Goal: Task Accomplishment & Management: Use online tool/utility

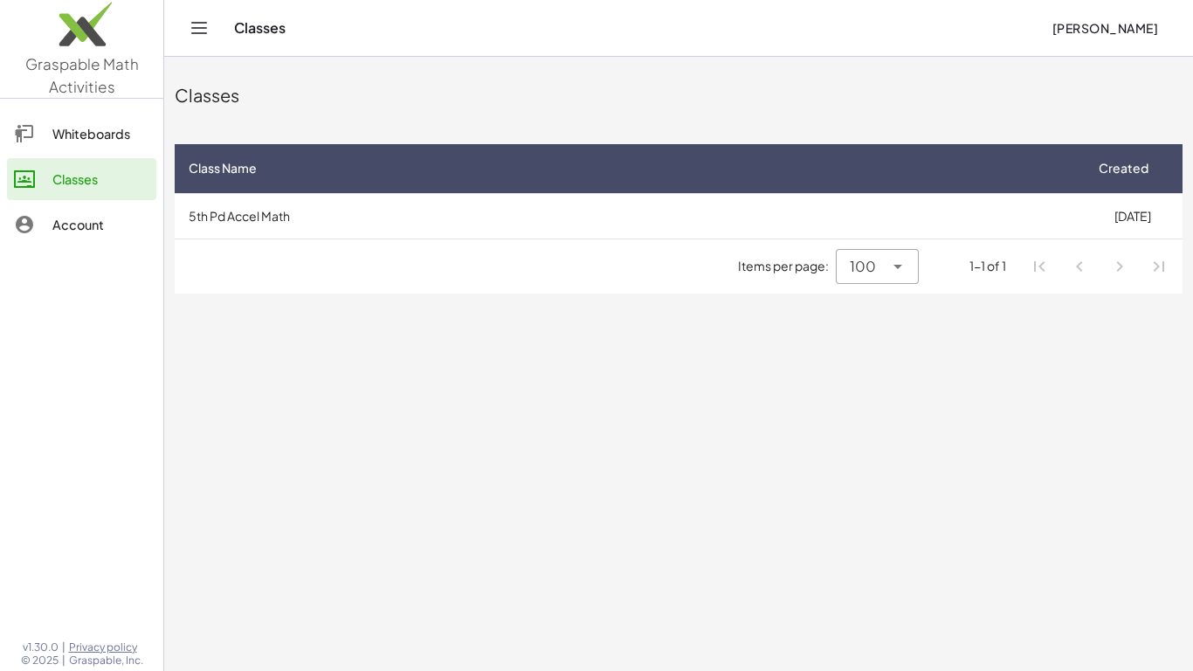
click at [1101, 35] on span "[PERSON_NAME]" at bounding box center [1104, 28] width 107 height 16
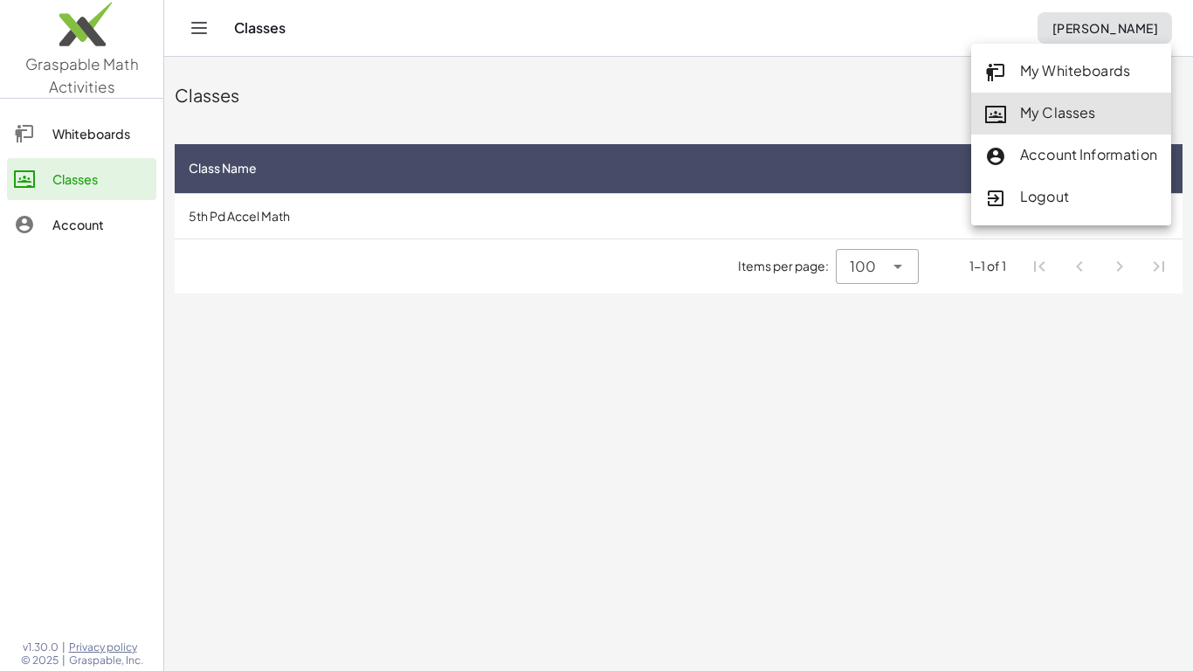
click at [1031, 110] on div "My Classes" at bounding box center [1071, 113] width 172 height 23
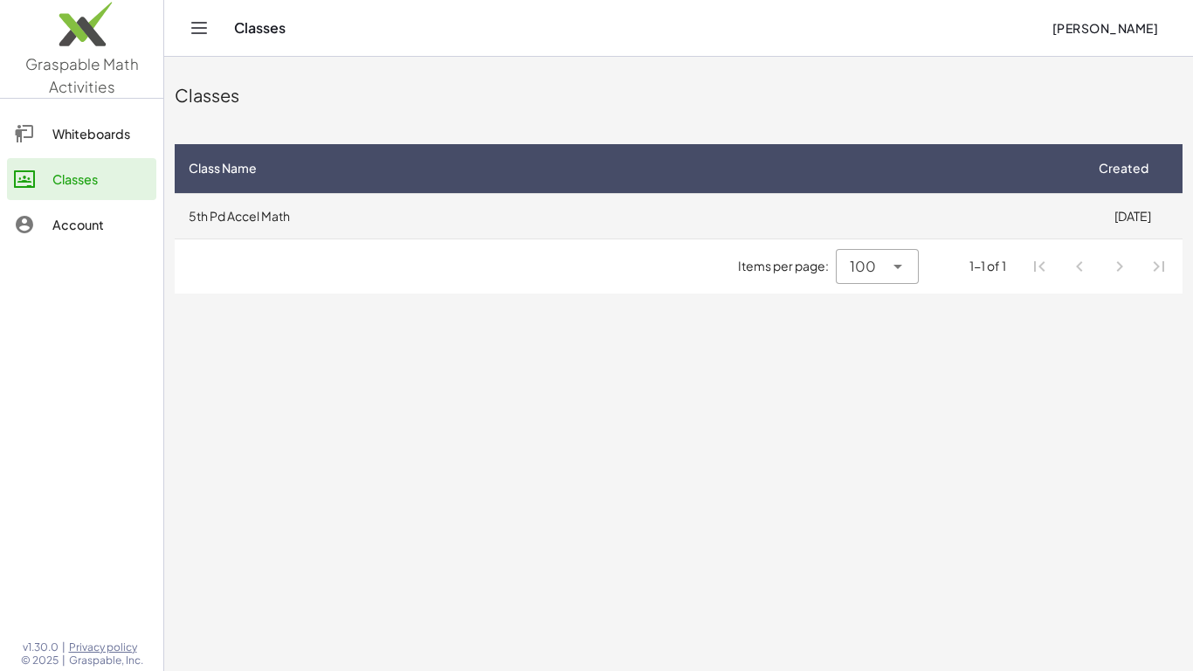
click at [252, 223] on td "5th Pd Accel Math" at bounding box center [628, 215] width 907 height 45
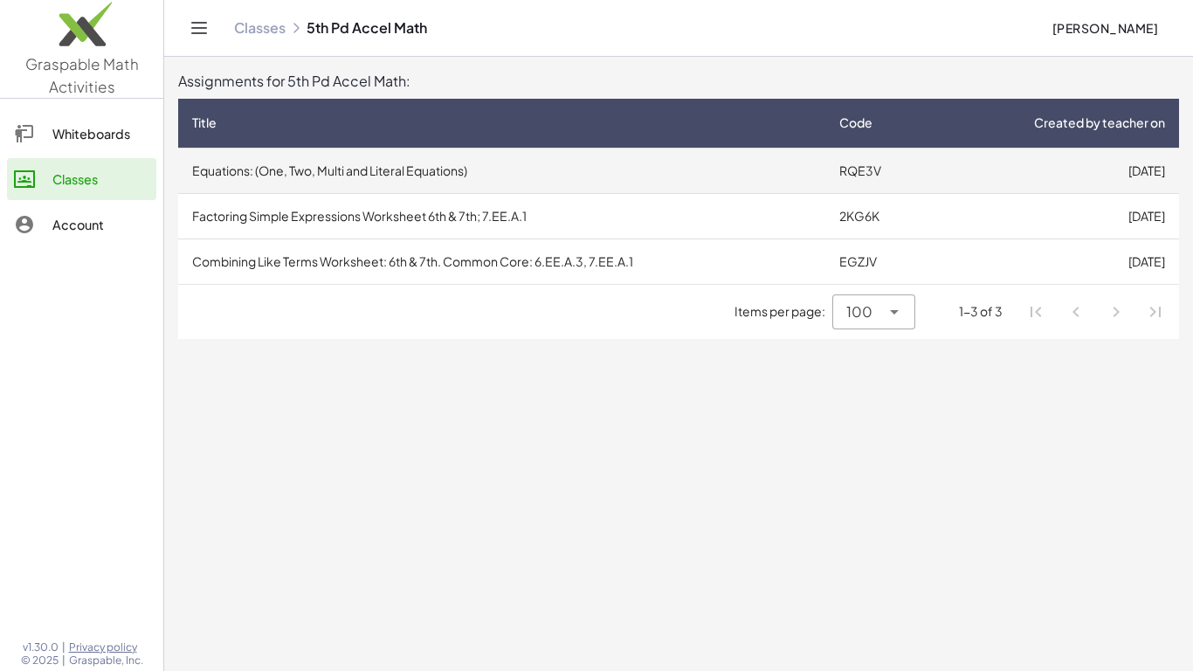
click at [329, 148] on td "Equations: (One, Two, Multi and Literal Equations)" at bounding box center [501, 170] width 647 height 45
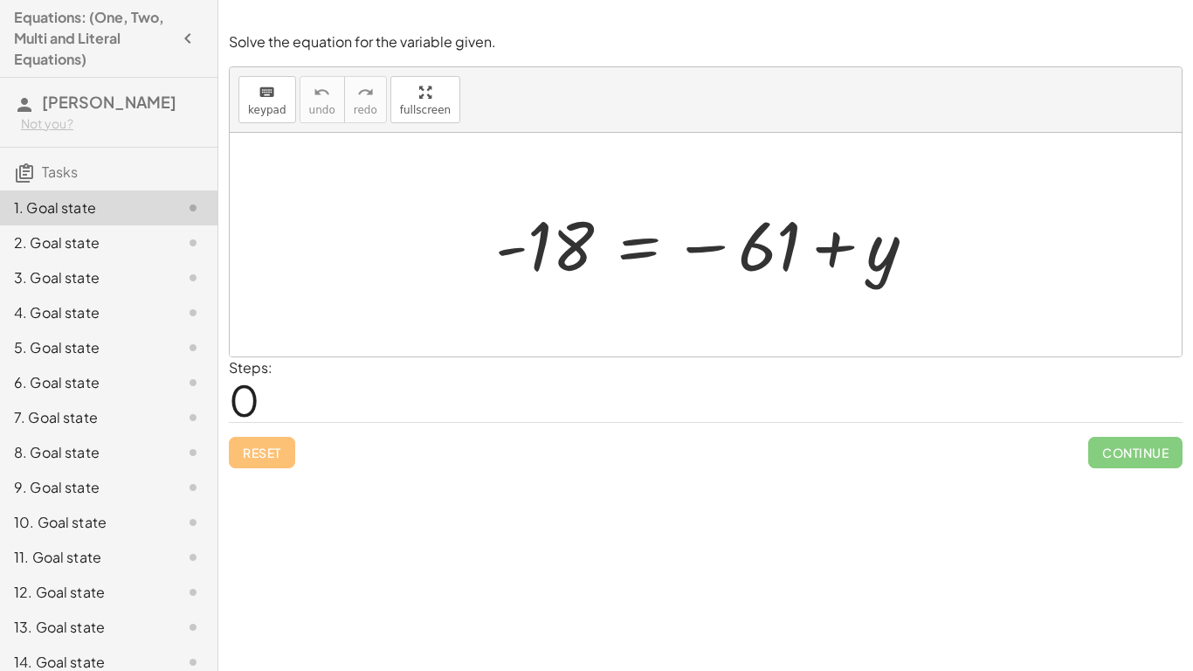
click at [746, 254] on div at bounding box center [711, 245] width 451 height 86
click at [747, 258] on div at bounding box center [711, 245] width 451 height 86
drag, startPoint x: 478, startPoint y: 218, endPoint x: 847, endPoint y: 259, distance: 370.8
click at [847, 259] on div "- 18 = − 61 + y" at bounding box center [705, 244] width 473 height 95
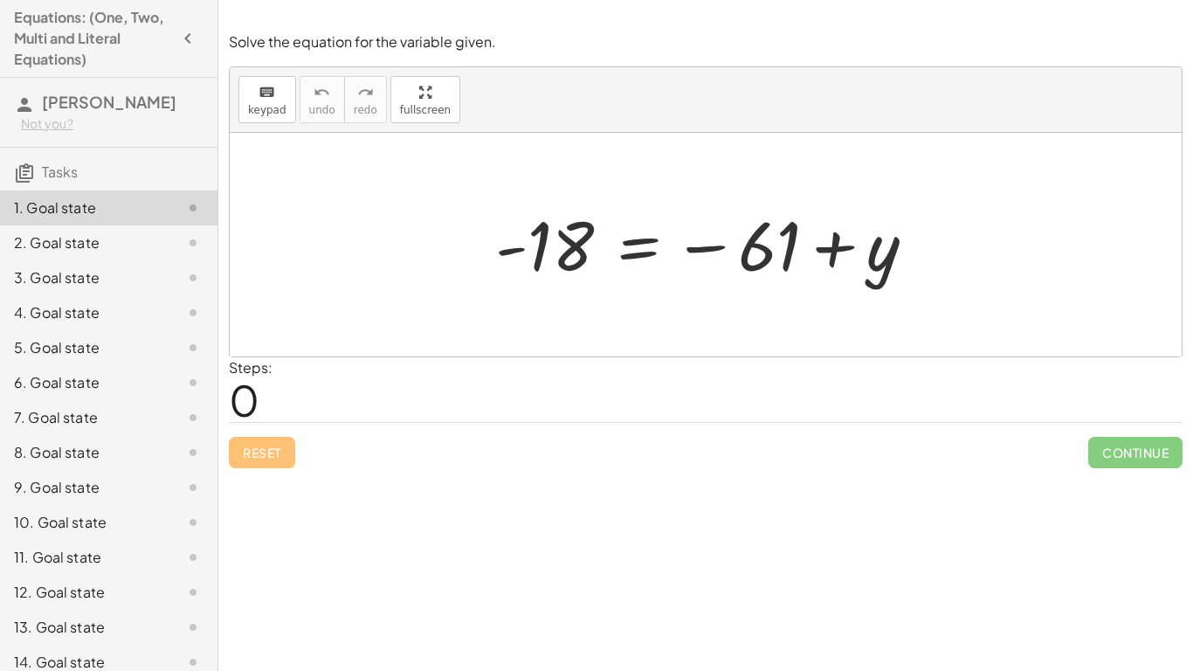
drag, startPoint x: 897, startPoint y: 287, endPoint x: 716, endPoint y: 244, distance: 185.7
click at [716, 244] on div "- 18 = − 61 + y" at bounding box center [705, 244] width 473 height 95
click at [716, 244] on div at bounding box center [711, 245] width 451 height 86
click at [329, 413] on div "Steps: 0" at bounding box center [705, 389] width 953 height 65
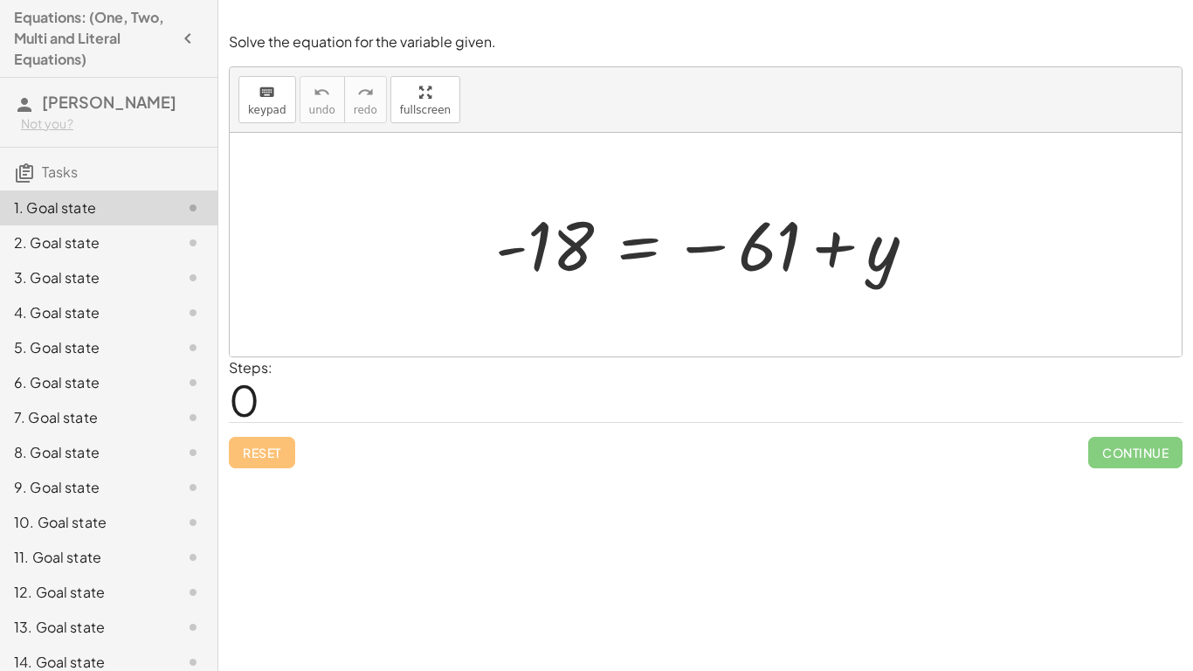
click at [241, 396] on span "0" at bounding box center [244, 399] width 31 height 53
click at [258, 117] on button "keyboard keypad" at bounding box center [267, 99] width 58 height 47
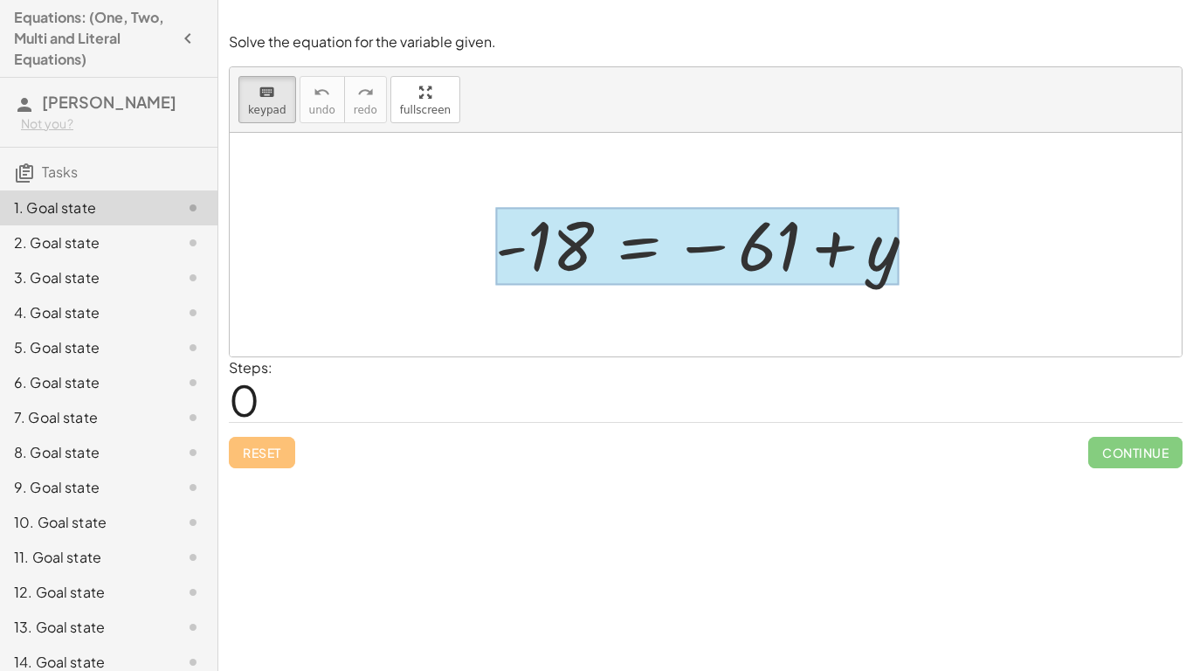
click at [615, 233] on div at bounding box center [696, 247] width 403 height 78
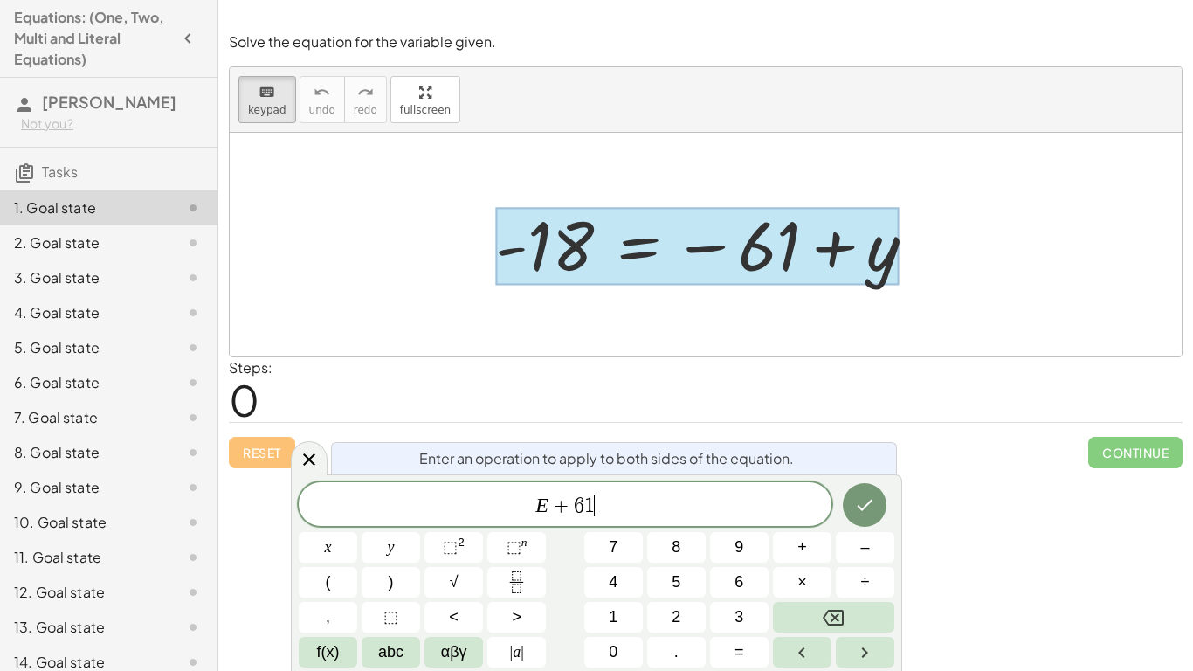
scroll to position [4, 0]
click at [869, 513] on icon "Done" at bounding box center [864, 504] width 21 height 21
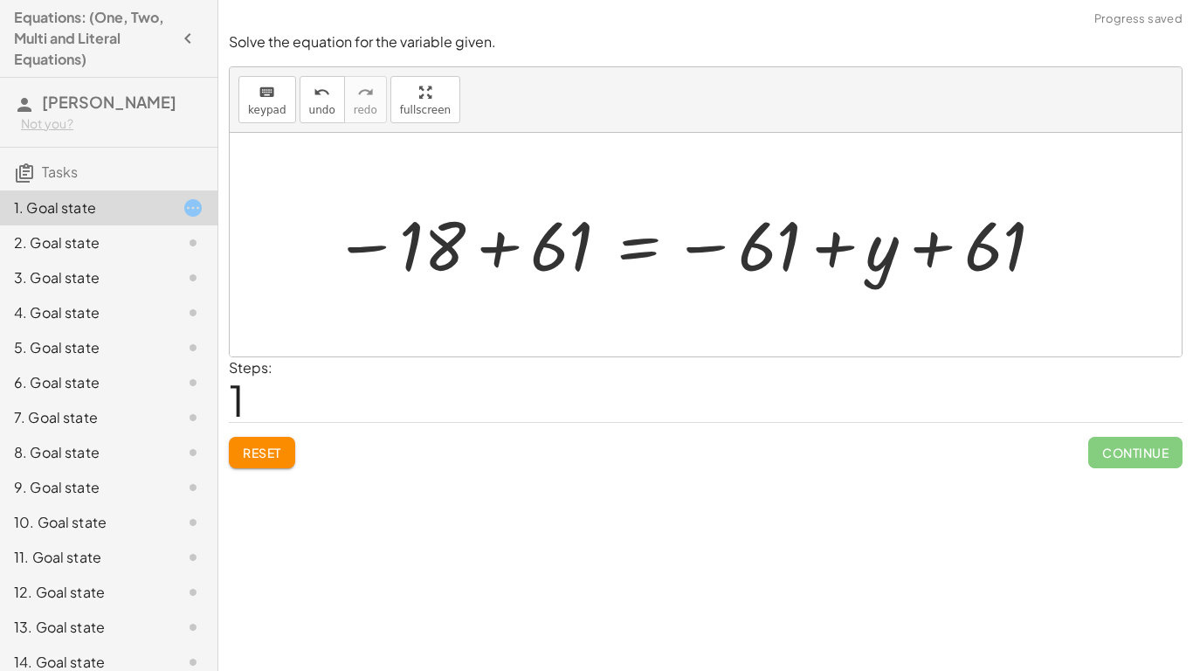
click at [283, 449] on button "Reset" at bounding box center [262, 452] width 66 height 31
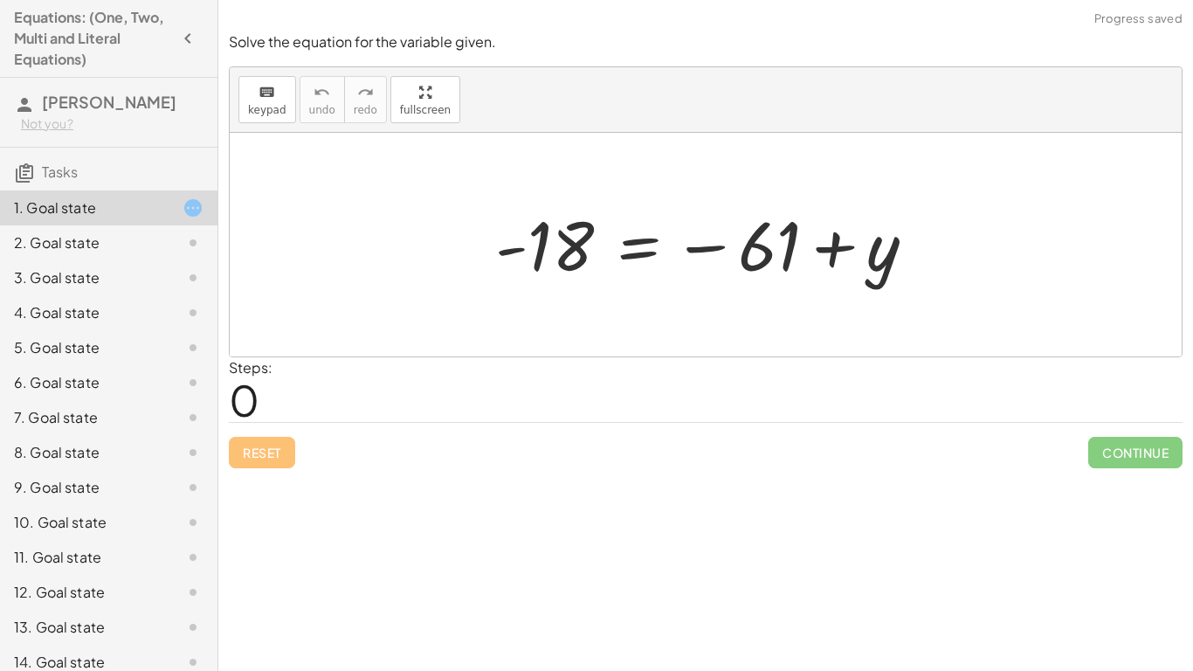
click at [740, 268] on div at bounding box center [711, 245] width 451 height 86
click at [266, 89] on icon "keyboard" at bounding box center [266, 92] width 17 height 21
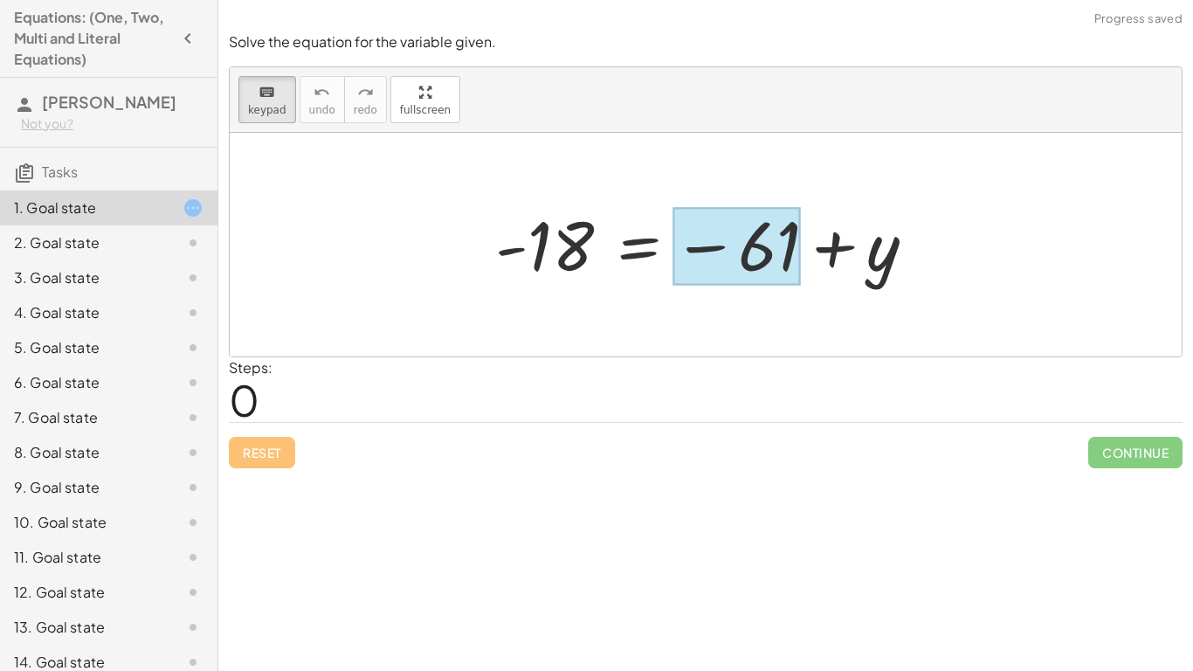
click at [736, 261] on div at bounding box center [736, 247] width 128 height 78
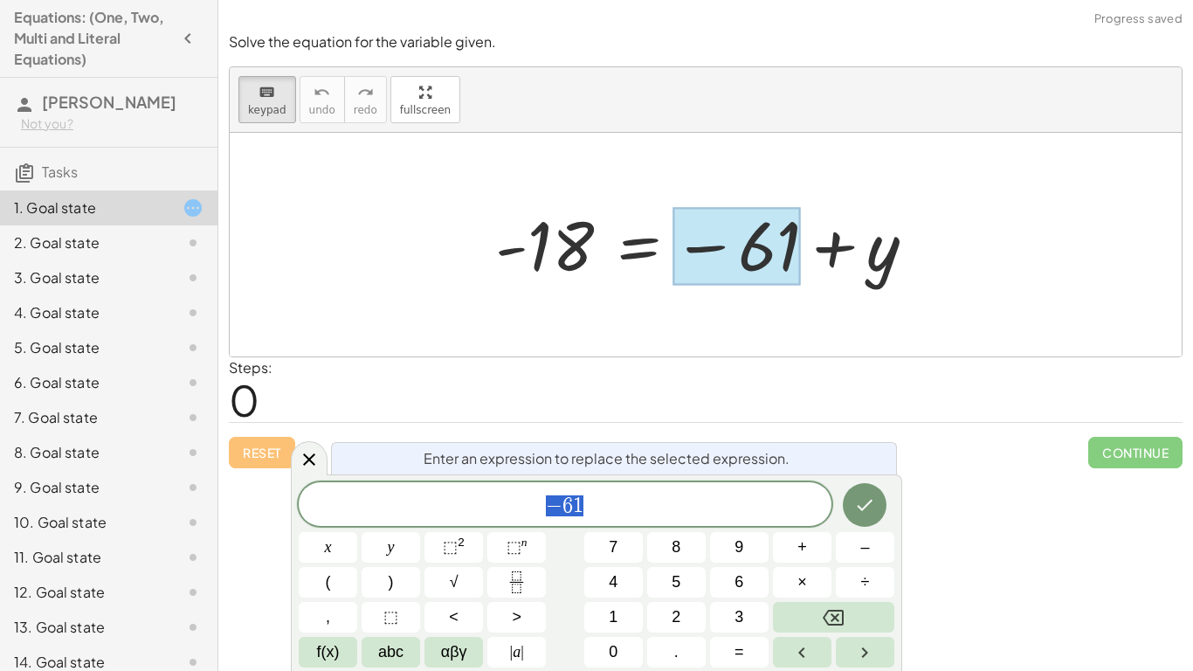
scroll to position [5, 0]
click at [587, 510] on span "− 6 1 ​" at bounding box center [565, 505] width 533 height 24
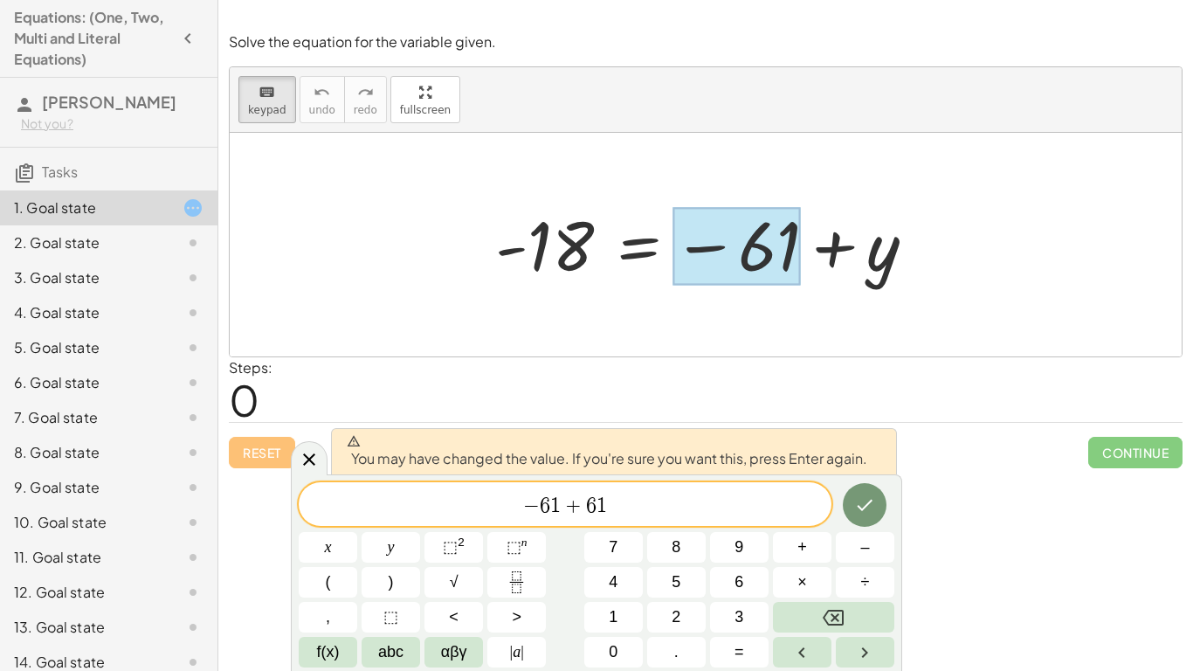
click at [569, 509] on span "+" at bounding box center [573, 505] width 25 height 21
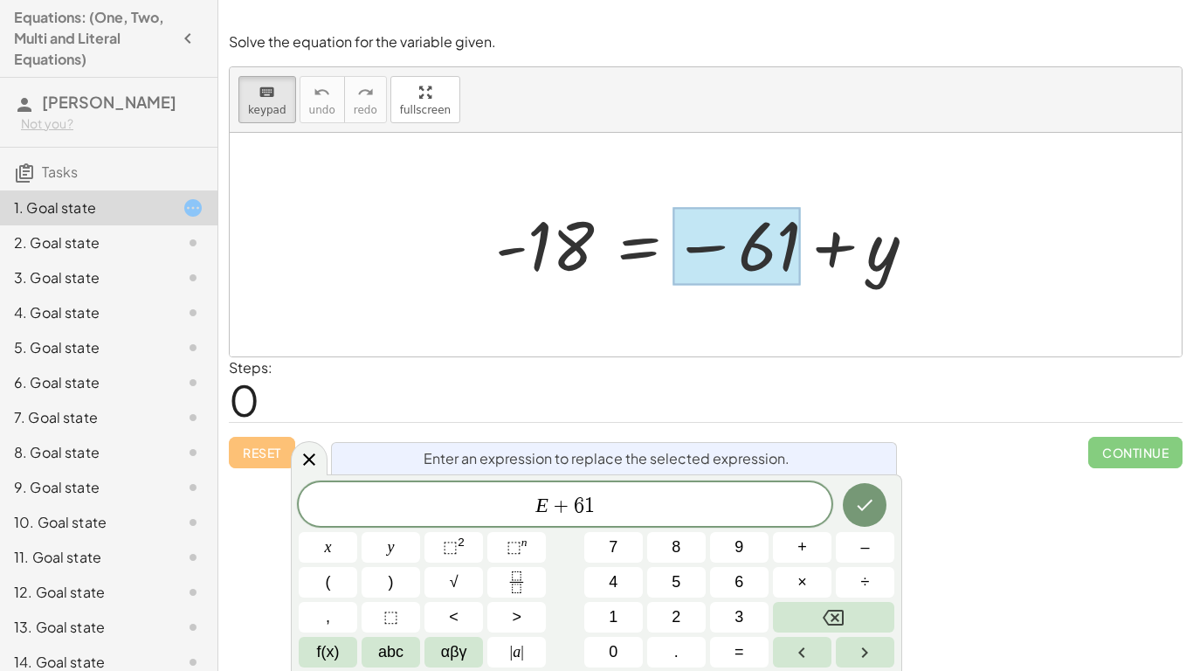
scroll to position [10, 0]
click at [866, 513] on icon "Done" at bounding box center [864, 504] width 21 height 21
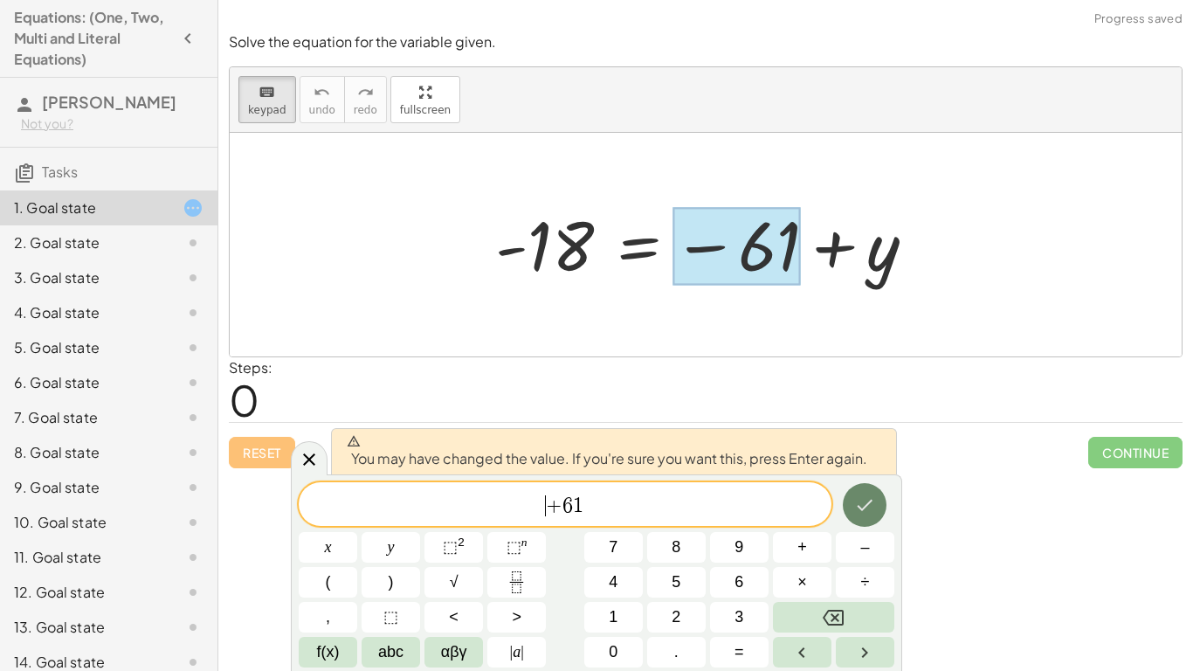
click at [863, 513] on icon "Done" at bounding box center [864, 504] width 21 height 21
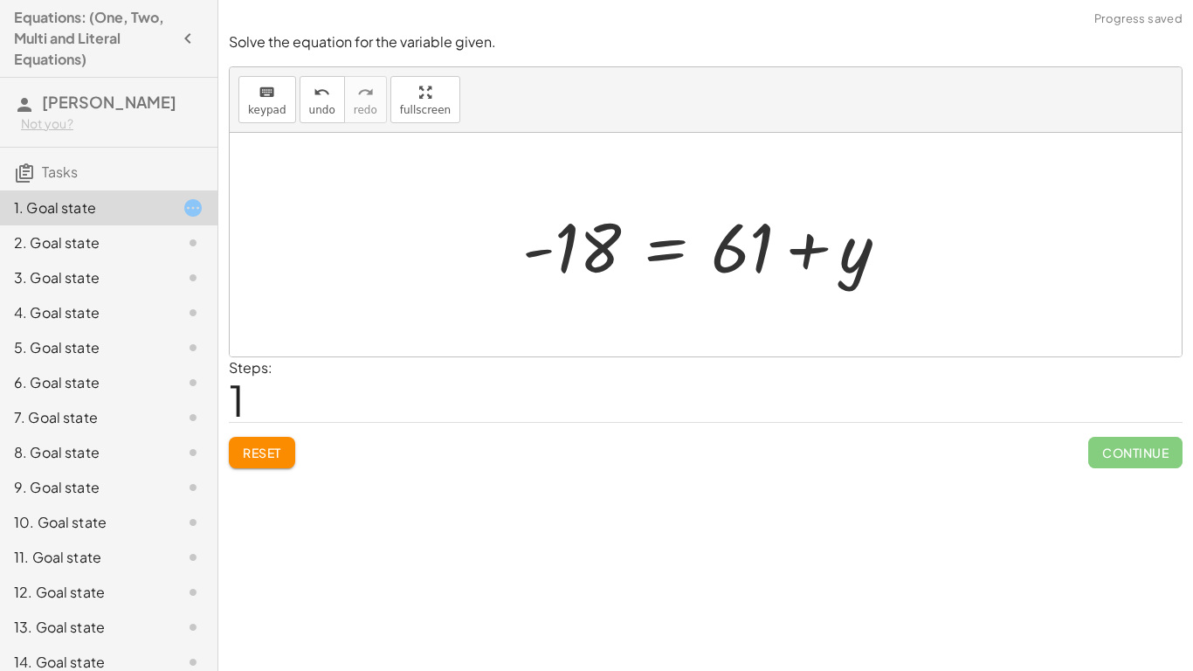
click at [589, 251] on div at bounding box center [712, 245] width 398 height 90
click at [588, 251] on div at bounding box center [712, 245] width 398 height 90
click at [271, 123] on div "keyboard keypad undo [PERSON_NAME] redo fullscreen" at bounding box center [706, 99] width 952 height 65
click at [268, 105] on span "keypad" at bounding box center [267, 110] width 38 height 12
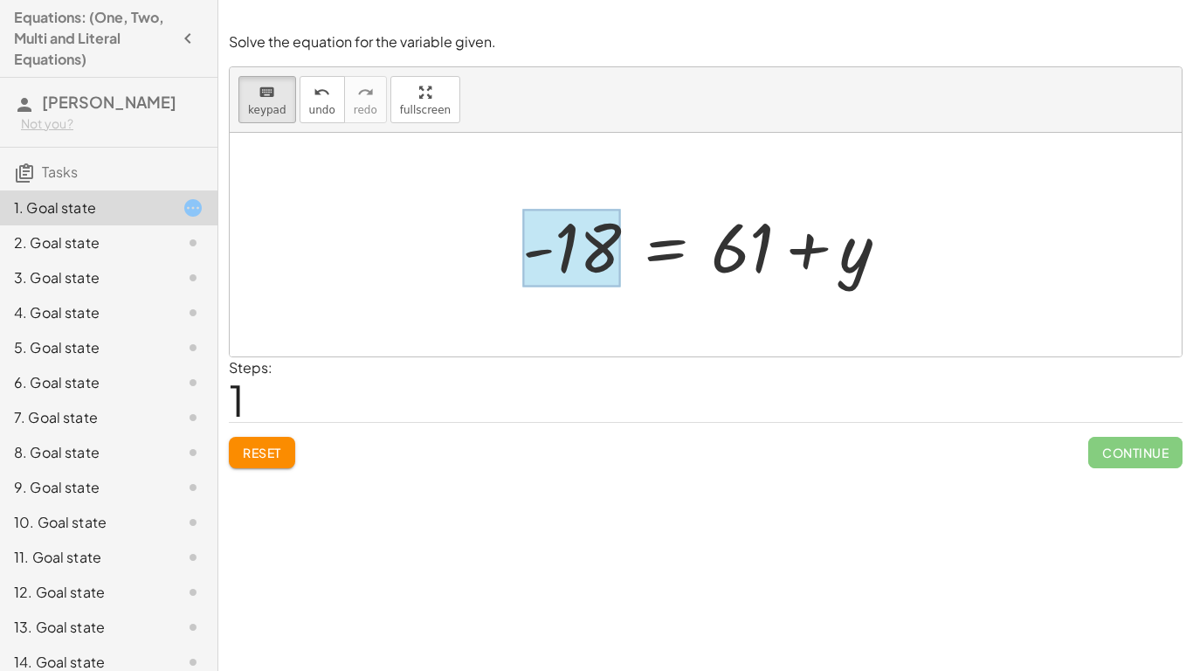
click at [587, 238] on div at bounding box center [571, 249] width 99 height 78
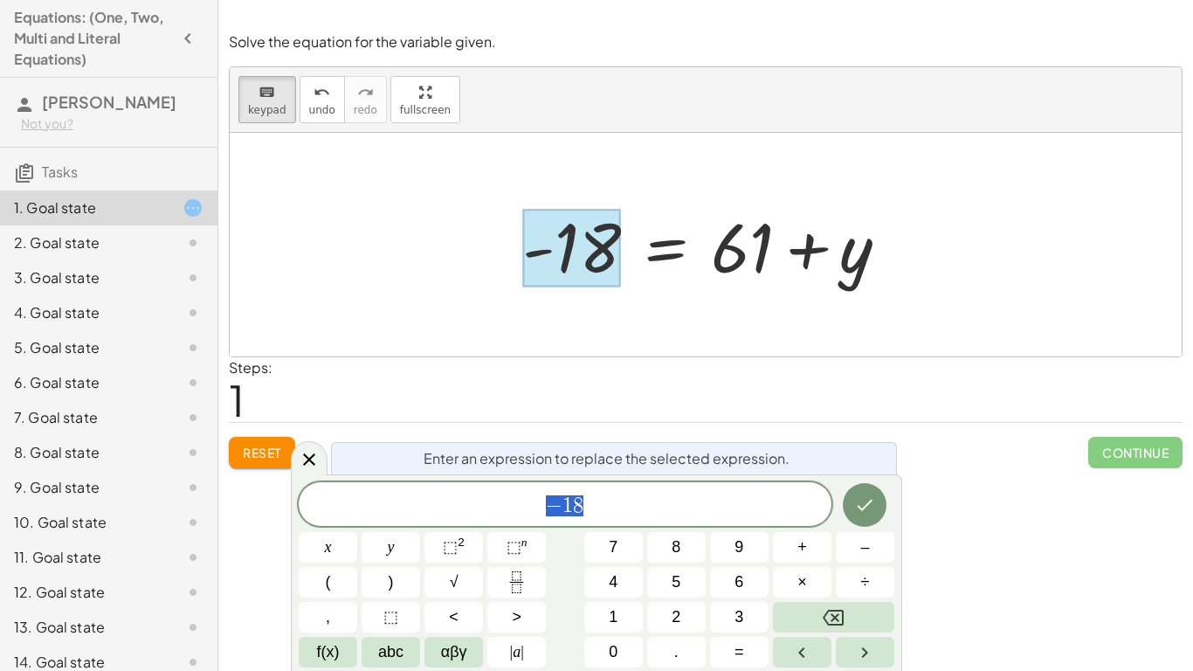
scroll to position [11, 0]
click at [795, 555] on button "+" at bounding box center [802, 547] width 59 height 31
click at [745, 584] on button "6" at bounding box center [739, 582] width 59 height 31
click at [610, 613] on span "1" at bounding box center [613, 617] width 9 height 24
click at [869, 506] on icon "Done" at bounding box center [864, 504] width 21 height 21
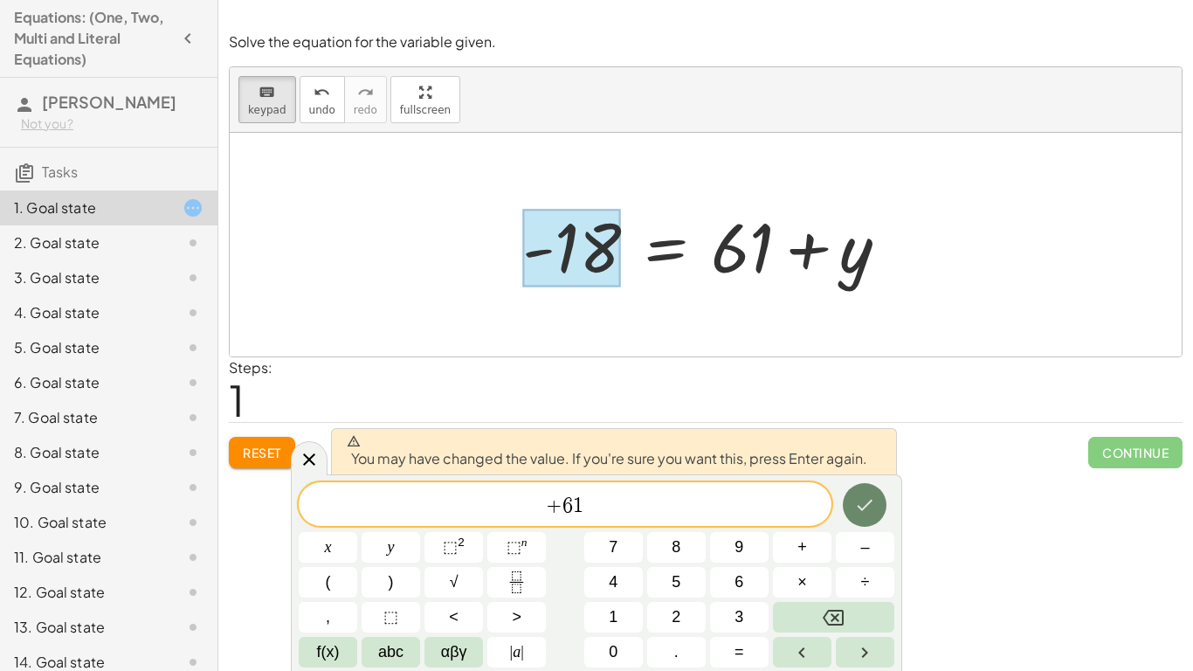
click at [868, 506] on icon "Done" at bounding box center [864, 504] width 21 height 21
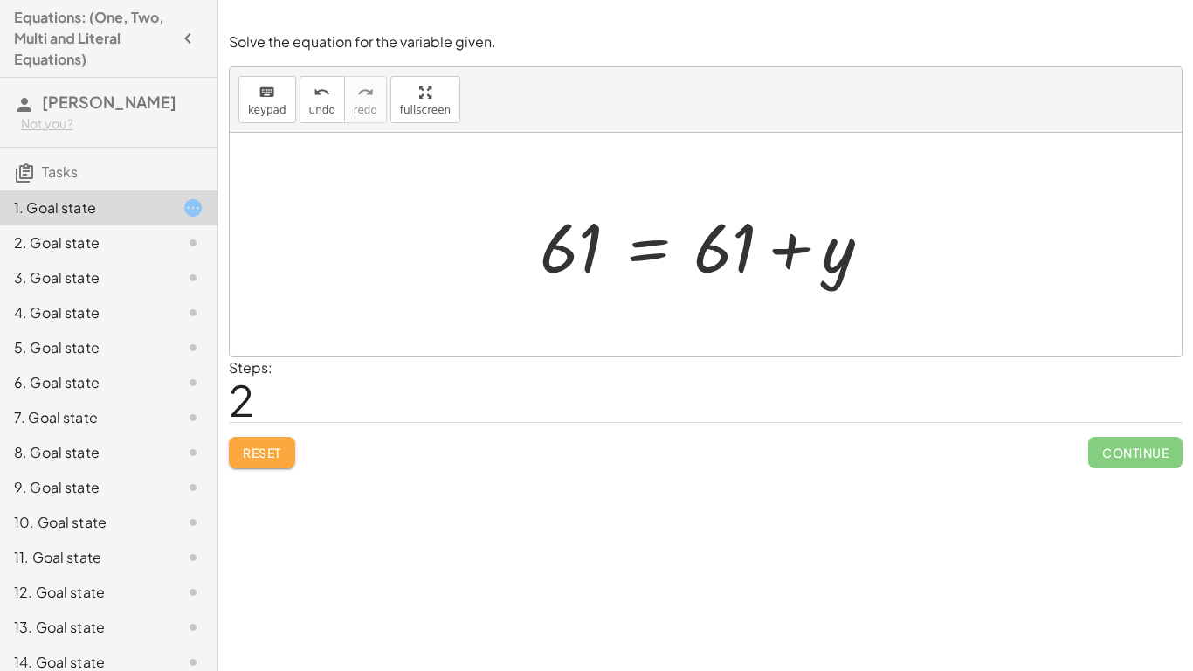
click at [279, 452] on span "Reset" at bounding box center [262, 452] width 38 height 16
click at [279, 452] on div "Reset Continue" at bounding box center [705, 445] width 953 height 46
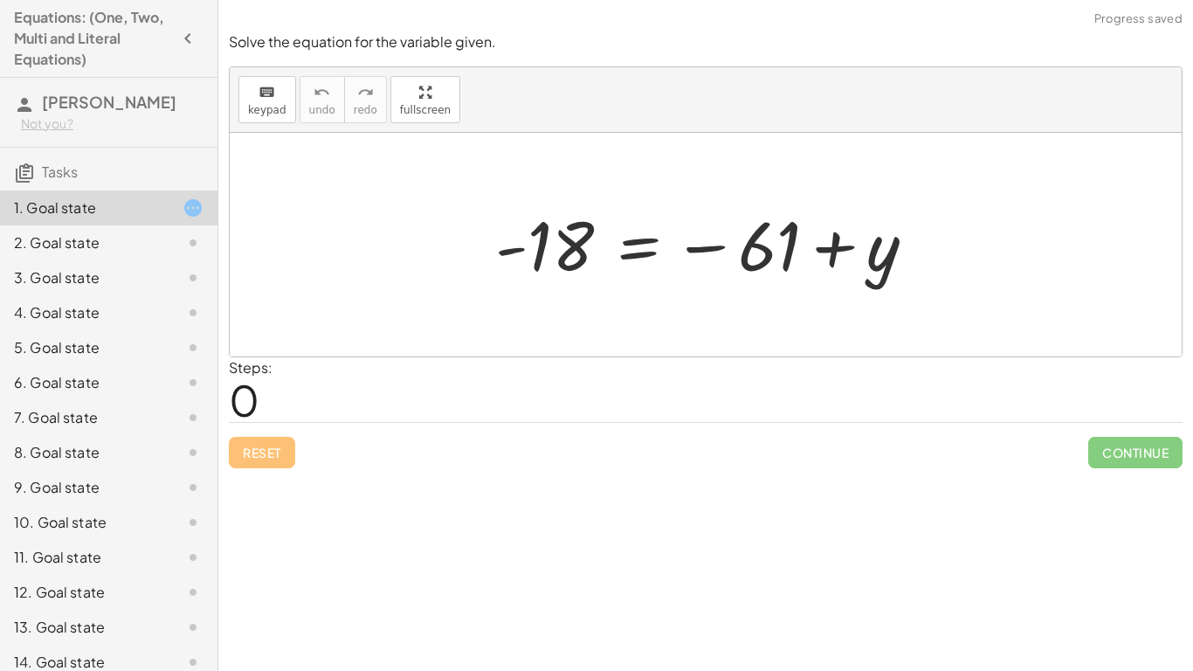
click at [279, 451] on div "Reset Continue" at bounding box center [705, 445] width 953 height 46
click at [251, 86] on div "keyboard" at bounding box center [267, 91] width 38 height 21
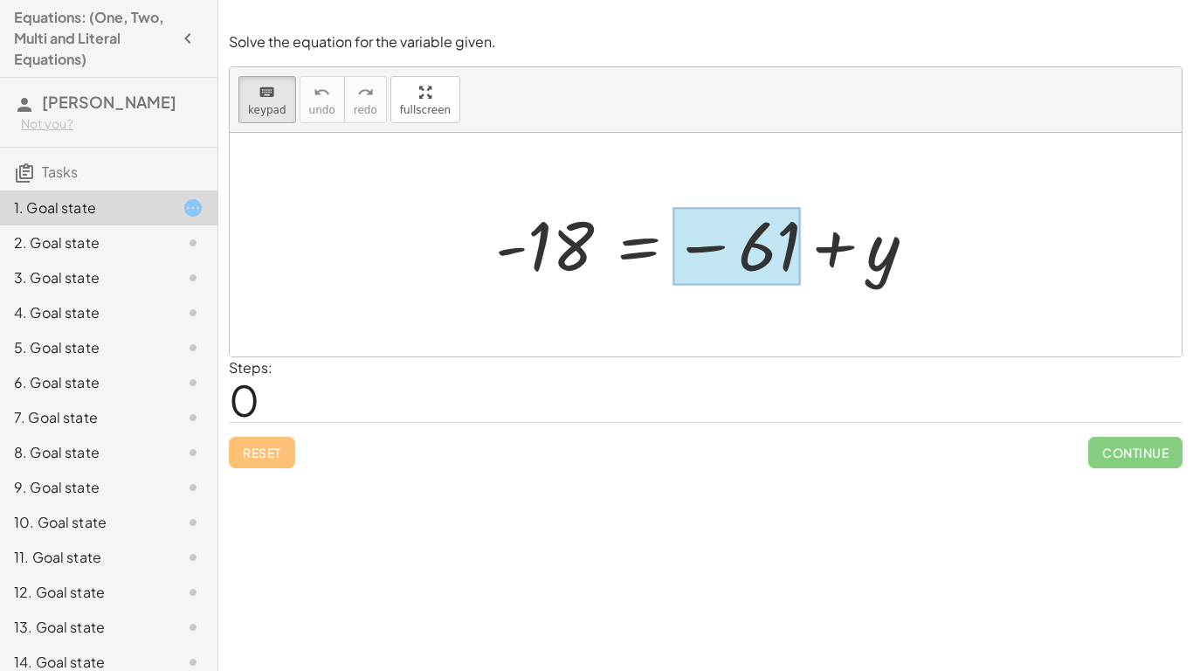
click at [780, 250] on div at bounding box center [736, 247] width 128 height 78
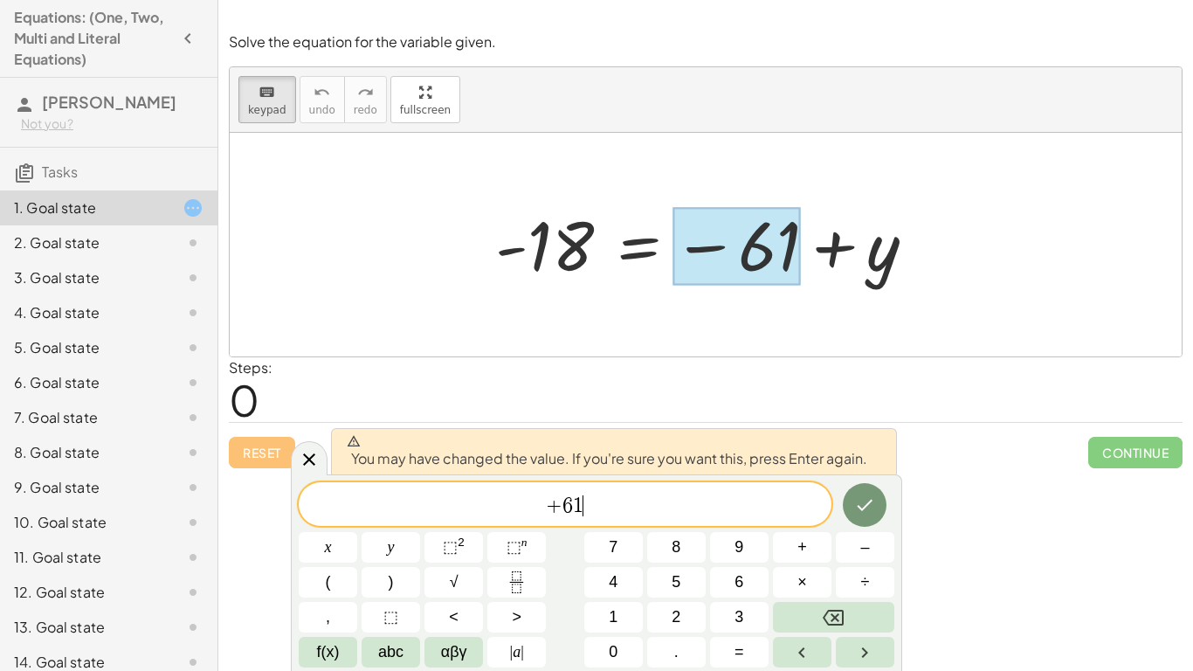
scroll to position [17, 0]
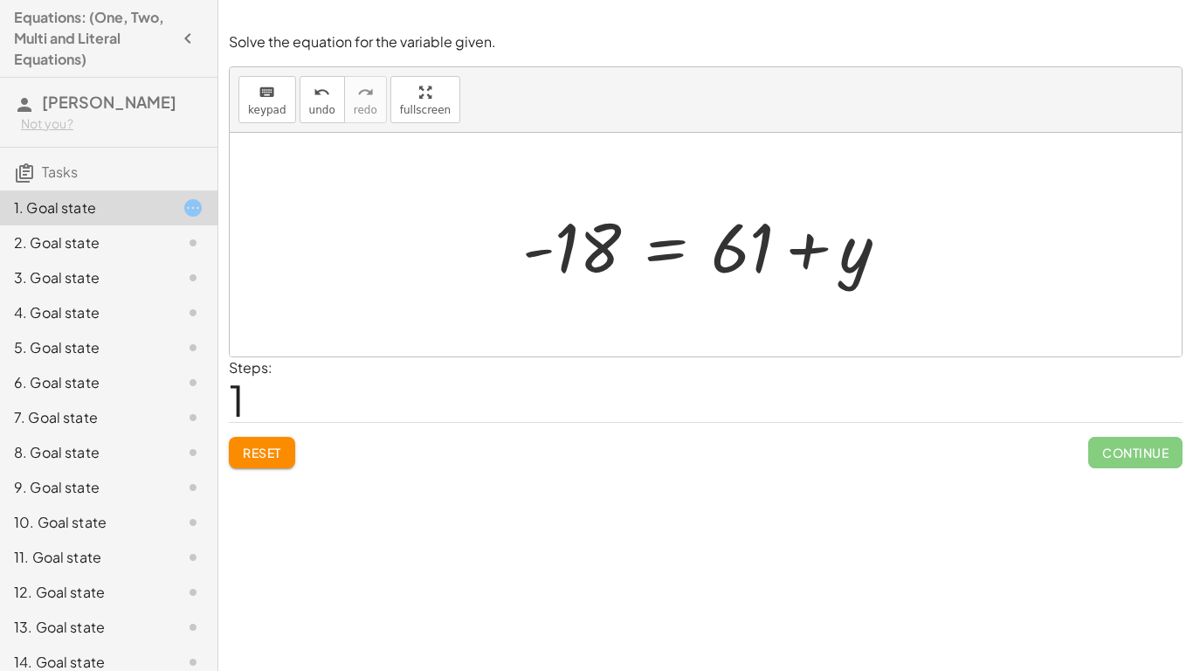
click at [761, 231] on div at bounding box center [712, 245] width 398 height 90
click at [725, 273] on div at bounding box center [712, 245] width 398 height 90
click at [272, 100] on icon "keyboard" at bounding box center [266, 92] width 17 height 21
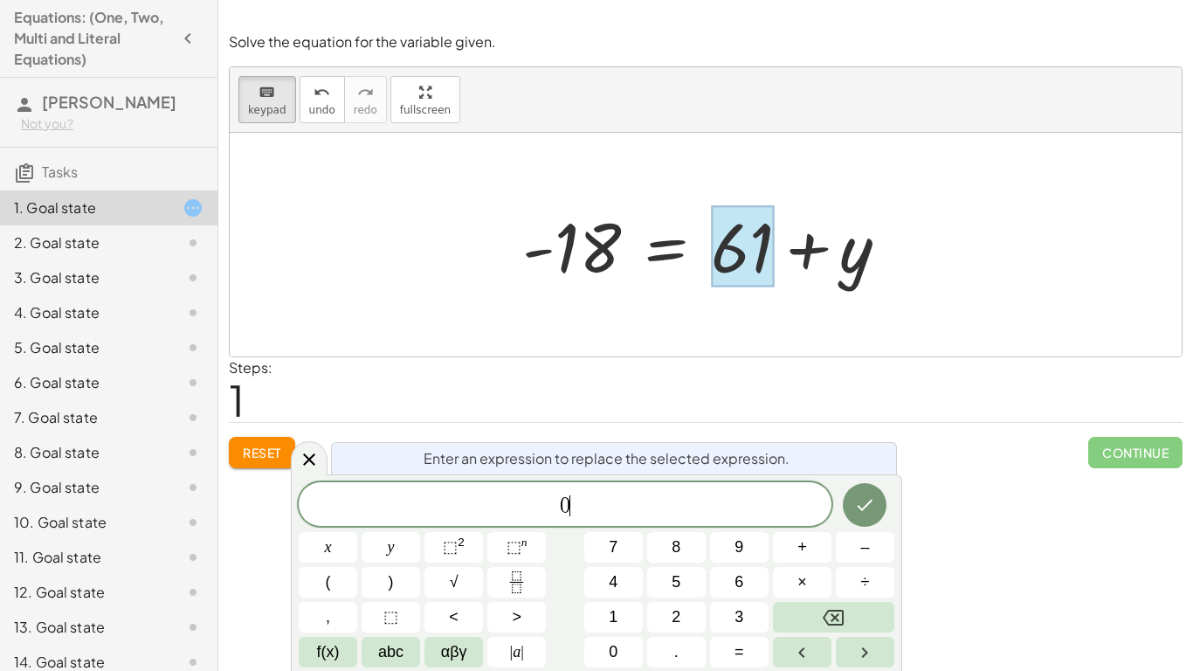
scroll to position [19, 0]
click at [864, 520] on button "Done" at bounding box center [865, 505] width 44 height 44
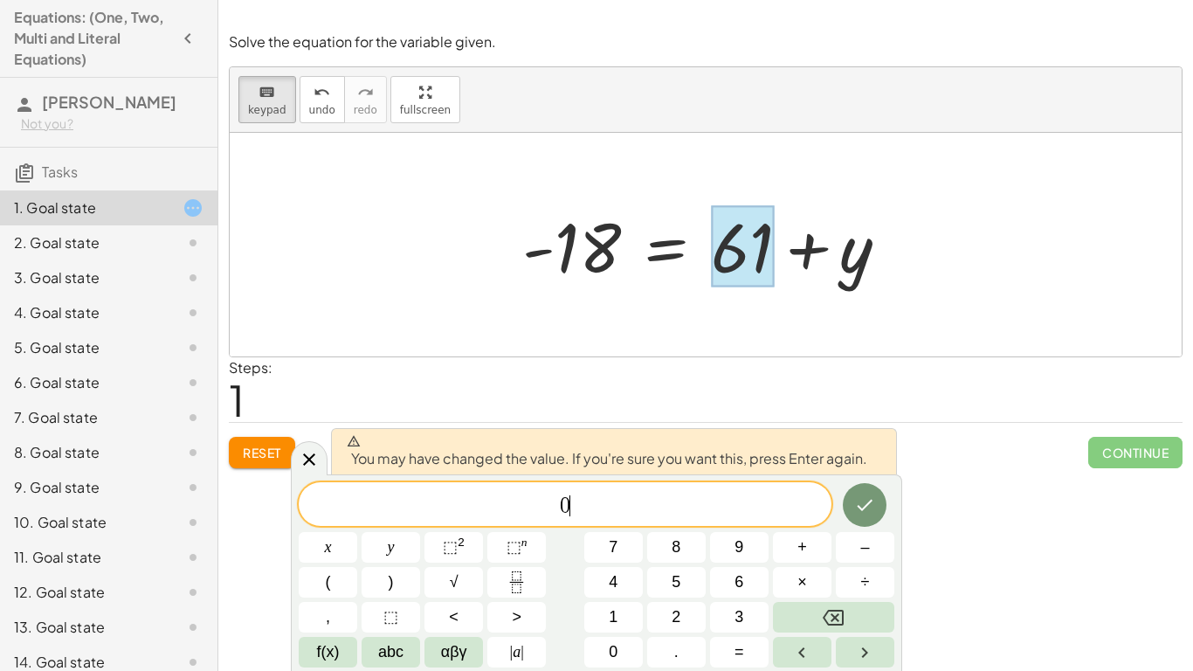
click at [879, 511] on button "Done" at bounding box center [865, 505] width 44 height 44
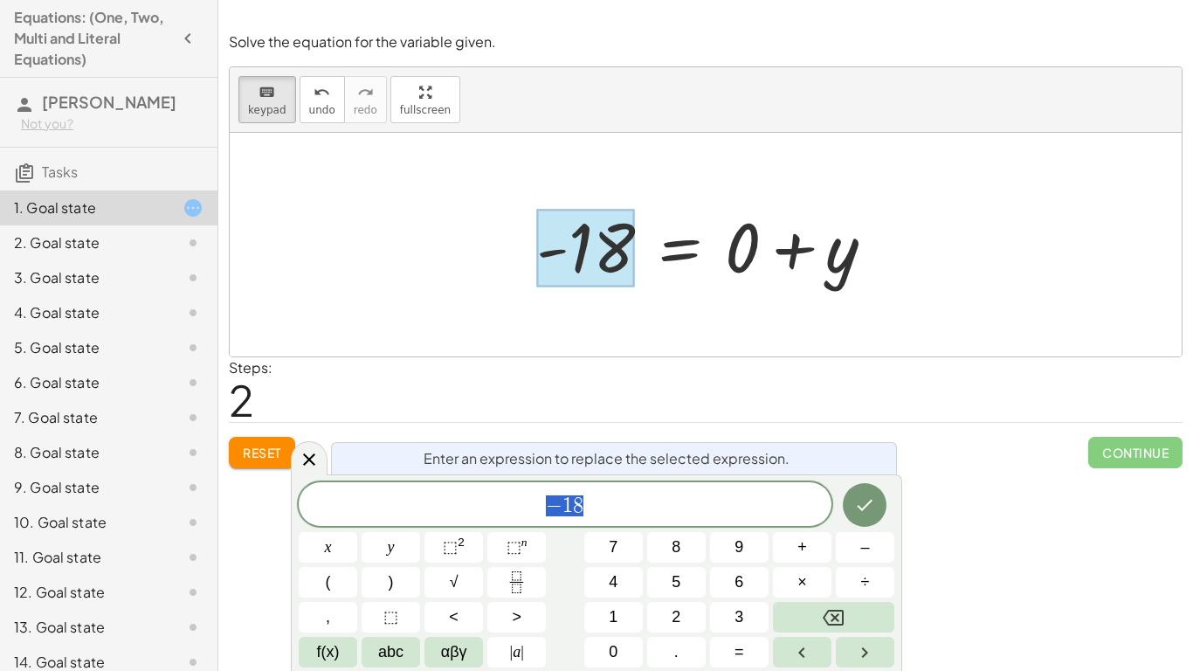
scroll to position [20, 0]
click at [829, 622] on icon "Backspace" at bounding box center [833, 617] width 21 height 21
click at [798, 550] on span "+" at bounding box center [802, 547] width 10 height 24
click at [768, 591] on button "6" at bounding box center [739, 582] width 59 height 31
click at [616, 639] on button "0" at bounding box center [613, 652] width 59 height 31
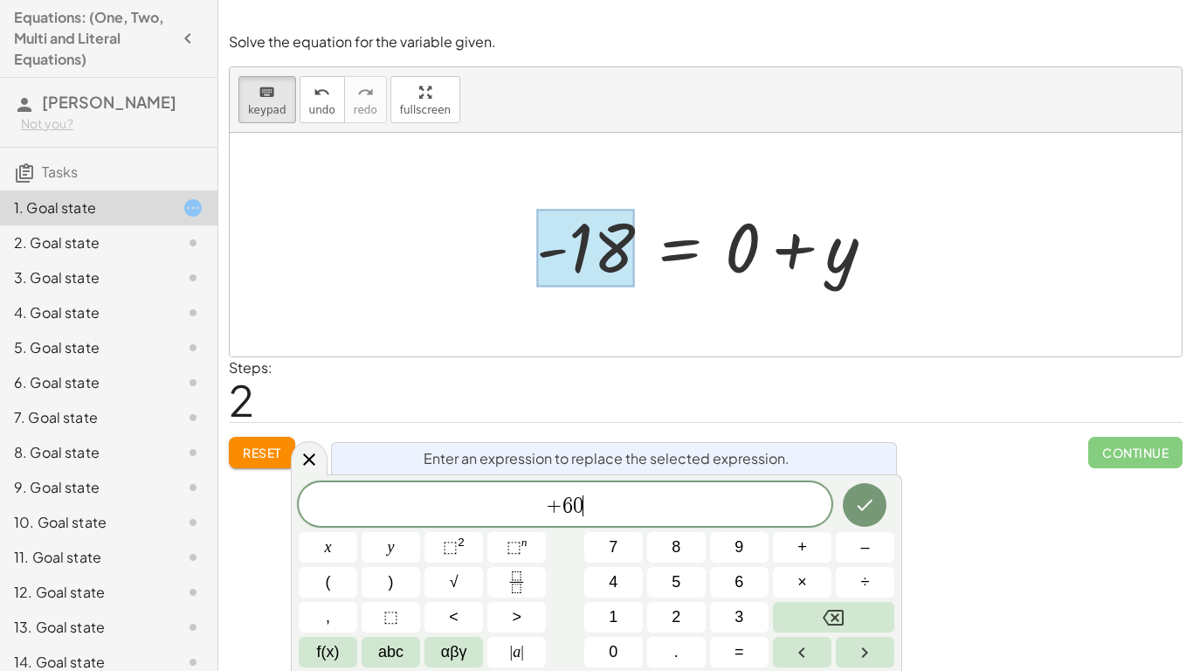
click at [912, 511] on div "Solve the equation for the variable given. keyboard keypad undo undo redo redo …" at bounding box center [705, 335] width 974 height 671
click at [858, 637] on button "Right arrow" at bounding box center [865, 652] width 59 height 31
click at [871, 630] on button "Backspace" at bounding box center [833, 617] width 121 height 31
click at [600, 625] on button "1" at bounding box center [613, 617] width 59 height 31
click at [843, 535] on button "–" at bounding box center [865, 547] width 59 height 31
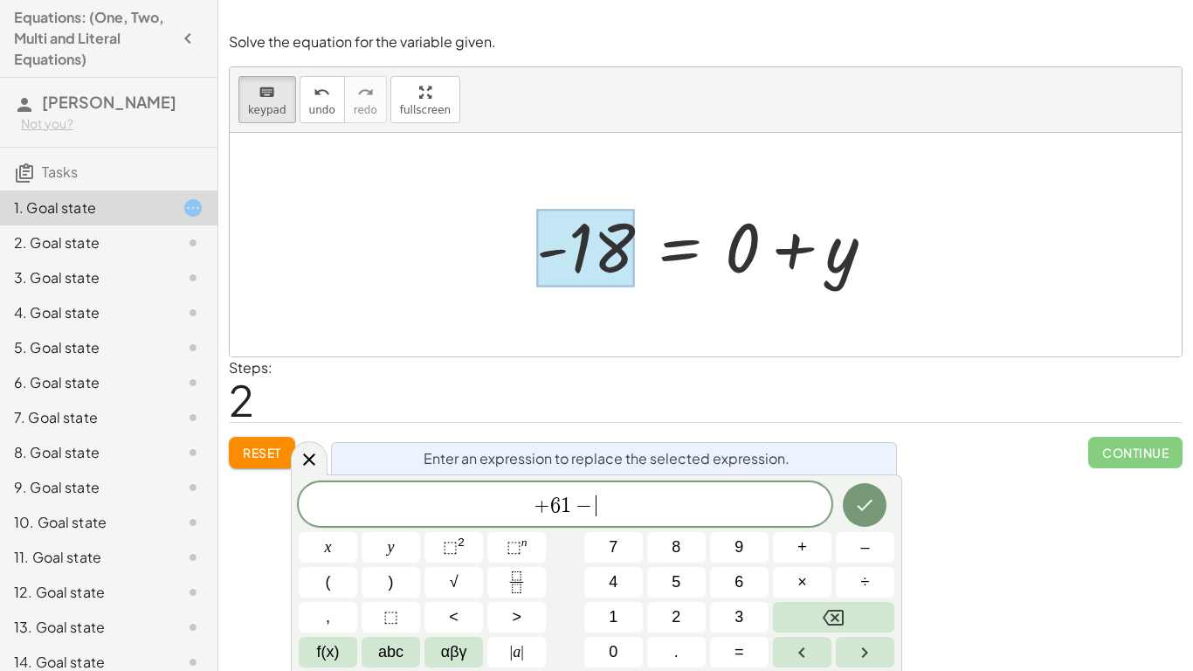
click at [862, 515] on button "Done" at bounding box center [865, 505] width 44 height 44
click at [869, 511] on icon "Done" at bounding box center [864, 504] width 21 height 21
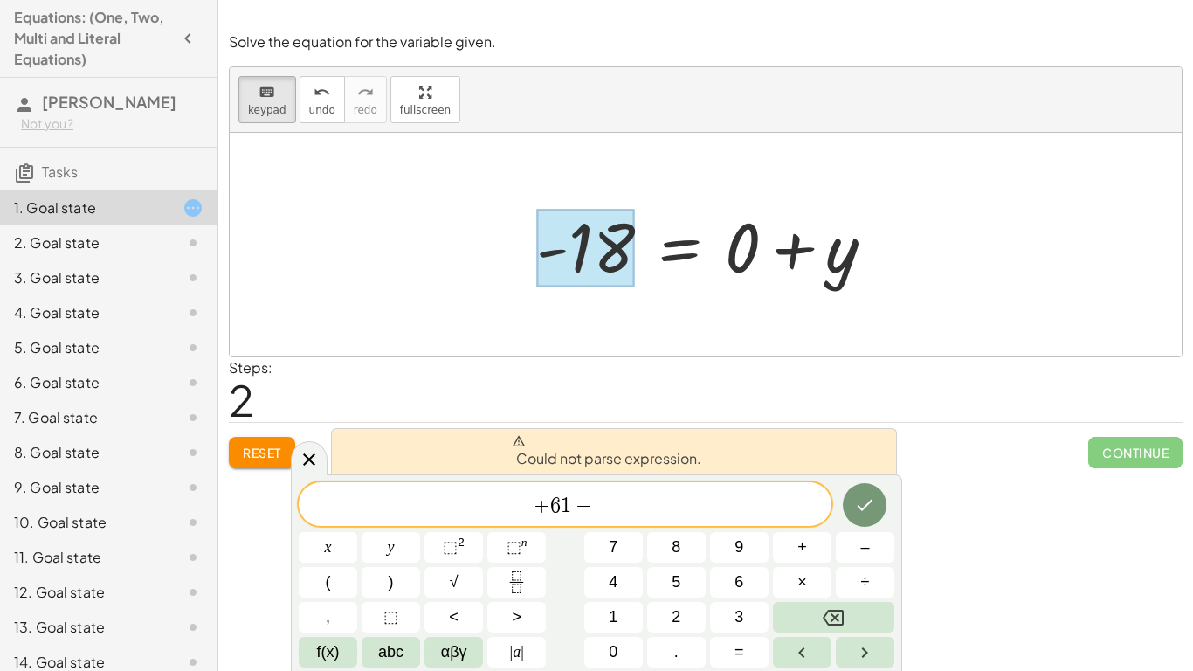
click at [851, 630] on button "Backspace" at bounding box center [833, 617] width 121 height 31
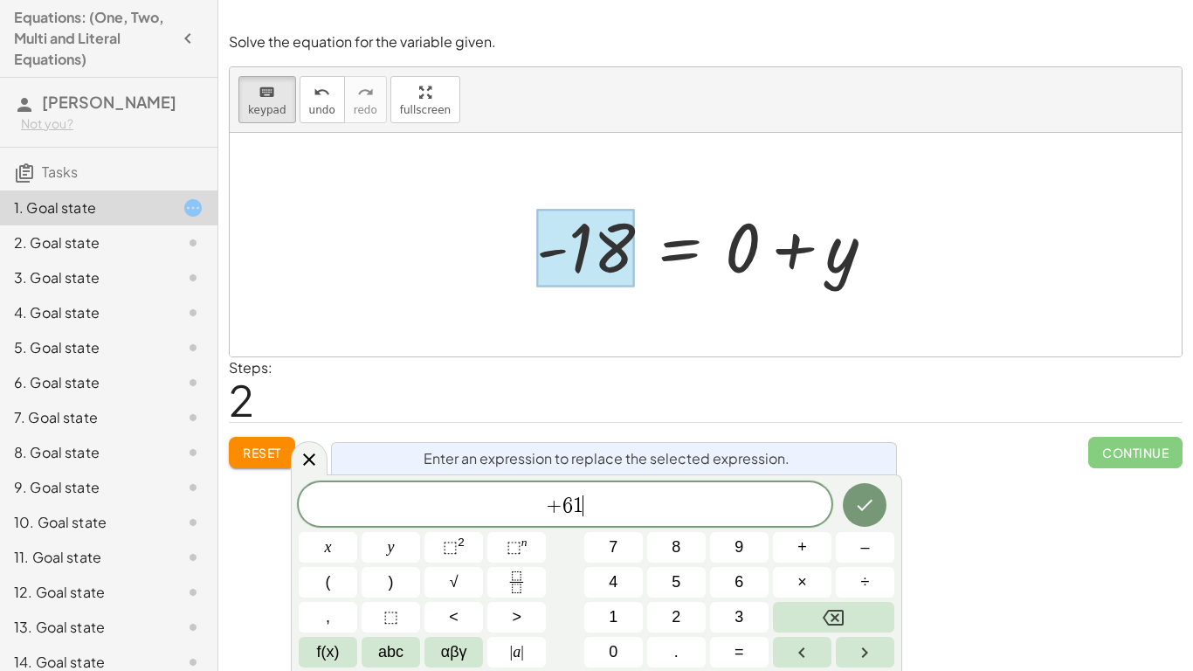
click at [881, 519] on button "Done" at bounding box center [865, 505] width 44 height 44
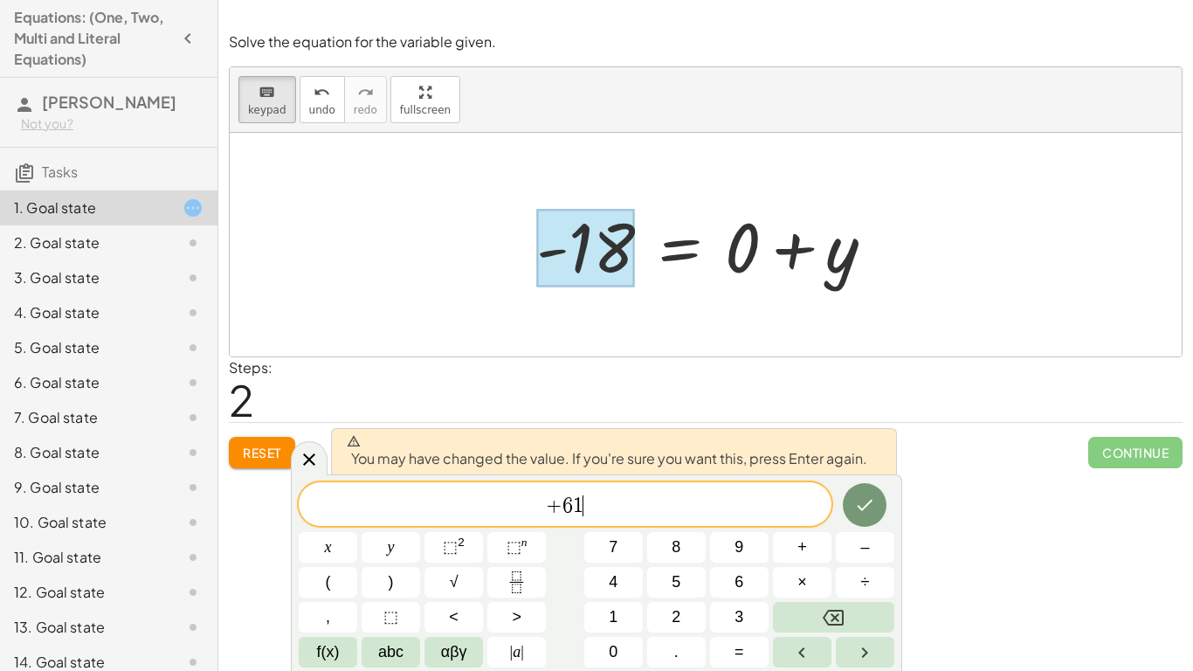
click at [864, 512] on icon "Done" at bounding box center [864, 504] width 21 height 21
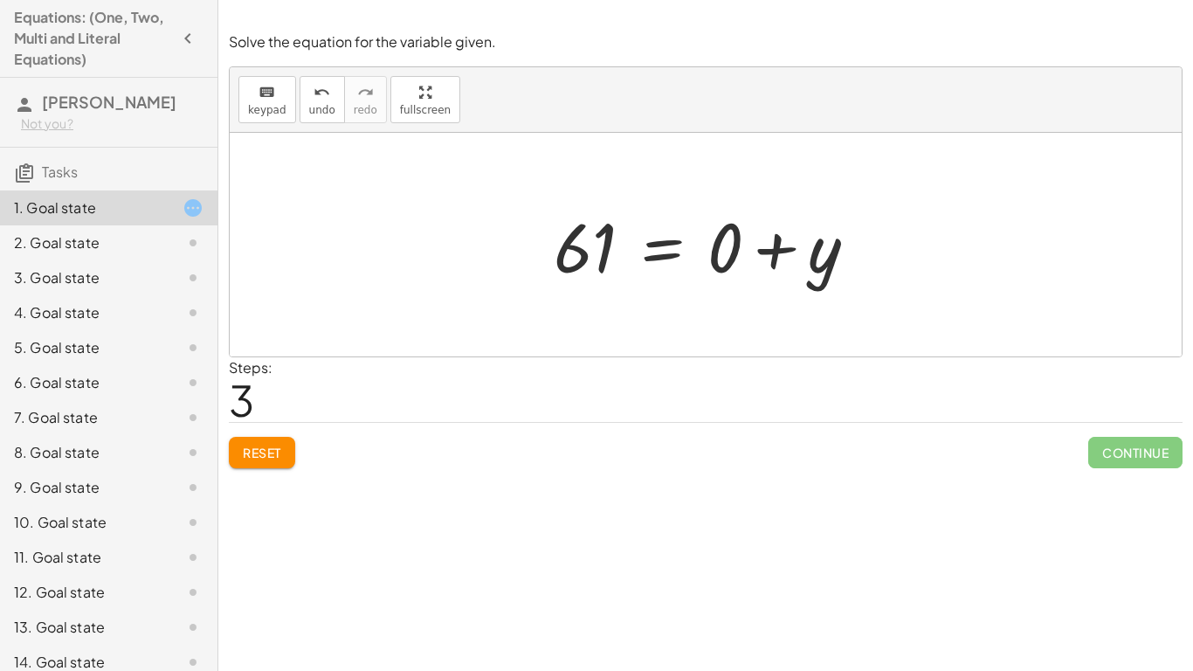
click at [236, 489] on div "Solve the equation for the variable given. keyboard keypad undo undo redo redo …" at bounding box center [705, 335] width 974 height 671
click at [256, 468] on button "Reset" at bounding box center [262, 452] width 66 height 31
click at [0, 0] on div "Solve the equation for the variable given. keyboard keypad undo undo redo redo …" at bounding box center [0, 0] width 0 height 0
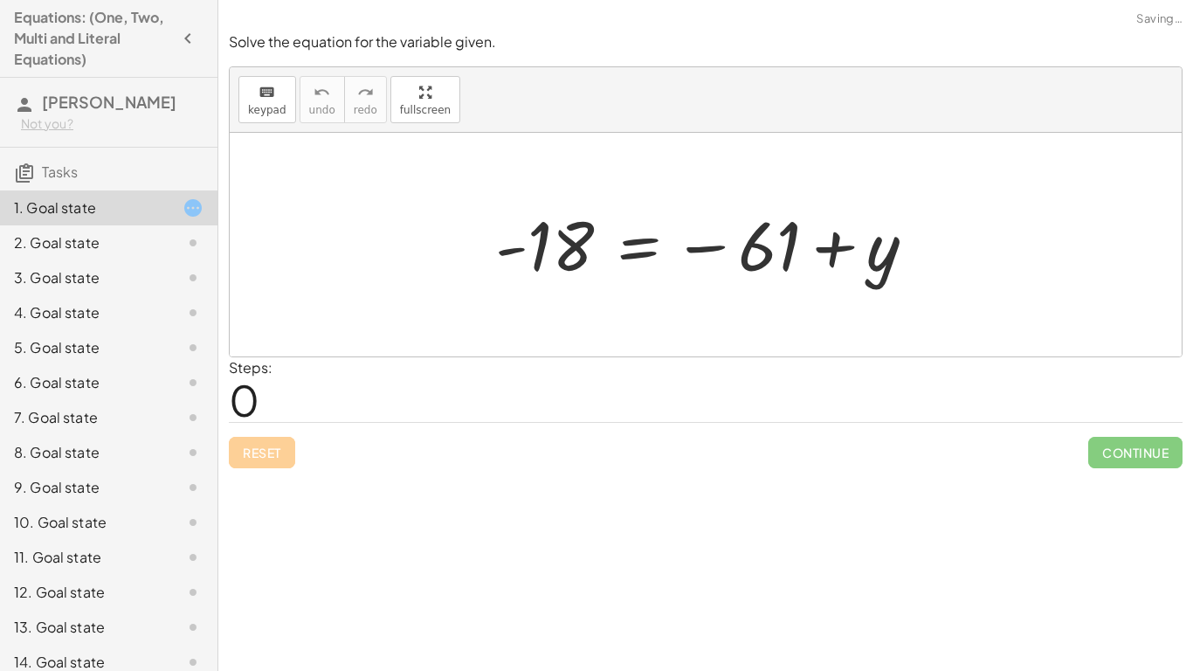
click at [273, 462] on div "Reset Continue" at bounding box center [705, 445] width 953 height 46
click at [279, 465] on div "Reset Continue" at bounding box center [705, 445] width 953 height 46
click at [283, 465] on div "Reset Continue" at bounding box center [705, 445] width 953 height 46
click at [721, 231] on div at bounding box center [711, 245] width 451 height 86
click at [731, 241] on div at bounding box center [711, 245] width 451 height 86
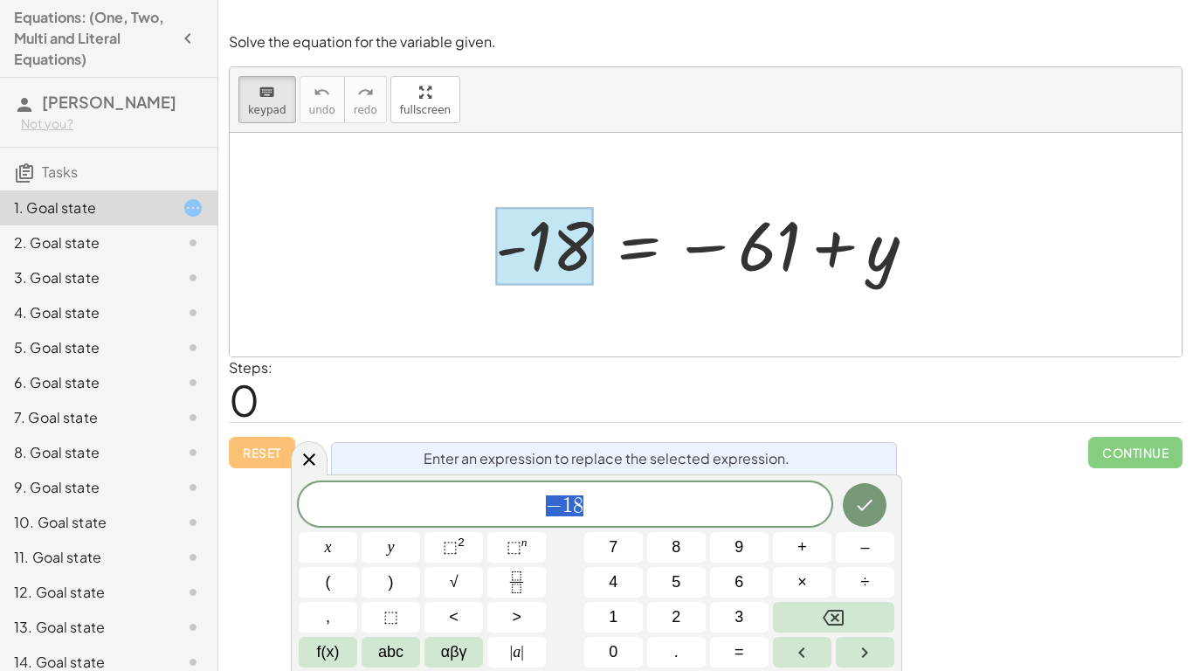
click at [689, 603] on button "2" at bounding box center [676, 617] width 59 height 31
click at [843, 616] on icon "Backspace" at bounding box center [833, 617] width 21 height 16
click at [698, 593] on button "5" at bounding box center [676, 582] width 59 height 31
click at [753, 644] on button "=" at bounding box center [739, 652] width 59 height 31
click at [852, 624] on button "Backspace" at bounding box center [833, 617] width 121 height 31
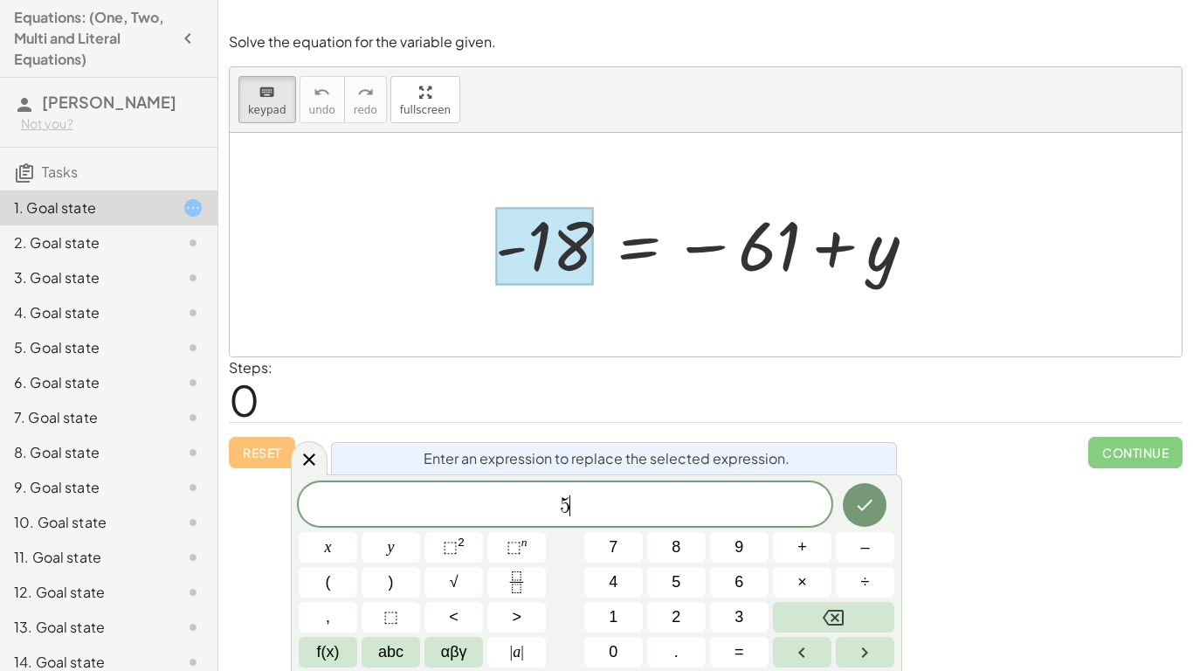
click at [747, 609] on button "3" at bounding box center [739, 617] width 59 height 31
click at [855, 518] on button "Done" at bounding box center [865, 505] width 44 height 44
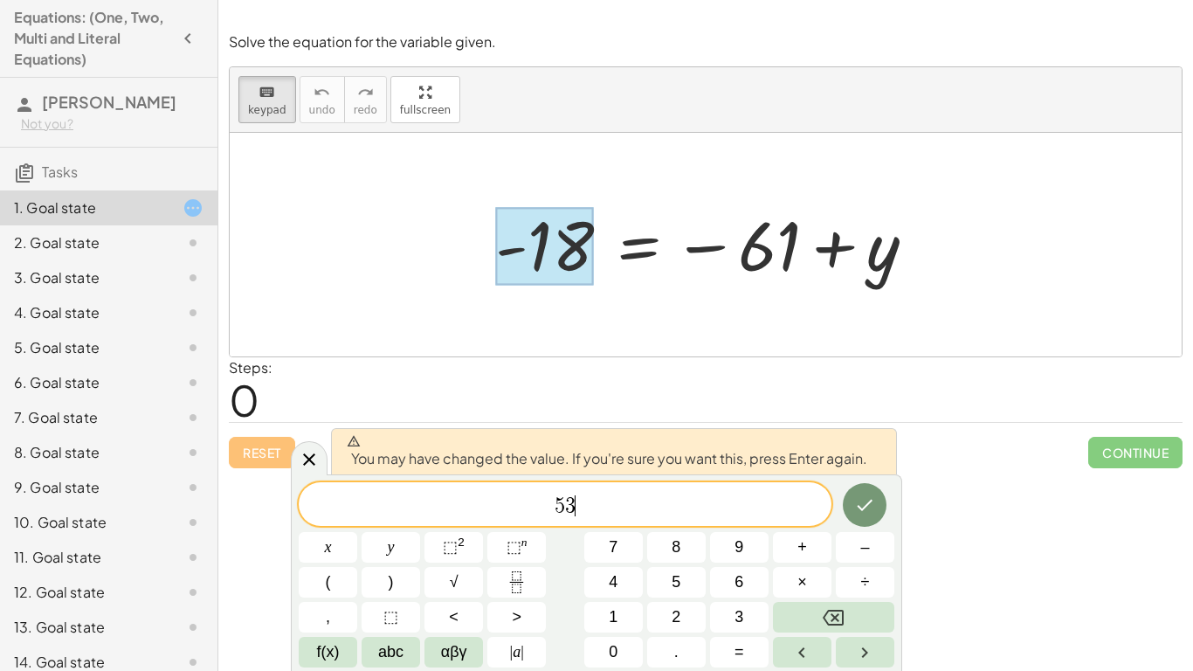
click at [861, 517] on button "Done" at bounding box center [865, 505] width 44 height 44
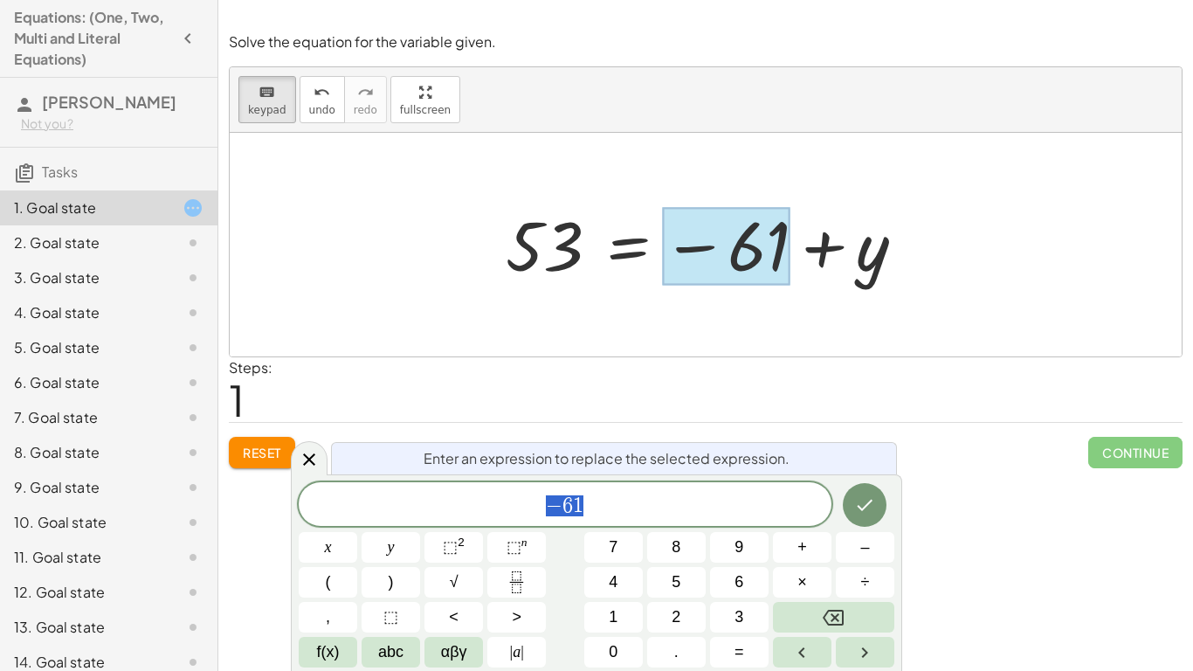
click at [863, 625] on button "Backspace" at bounding box center [833, 617] width 121 height 31
click at [864, 623] on button "Backspace" at bounding box center [833, 617] width 121 height 31
click at [614, 658] on span "0" at bounding box center [613, 652] width 9 height 24
click at [870, 511] on icon "Done" at bounding box center [864, 504] width 21 height 21
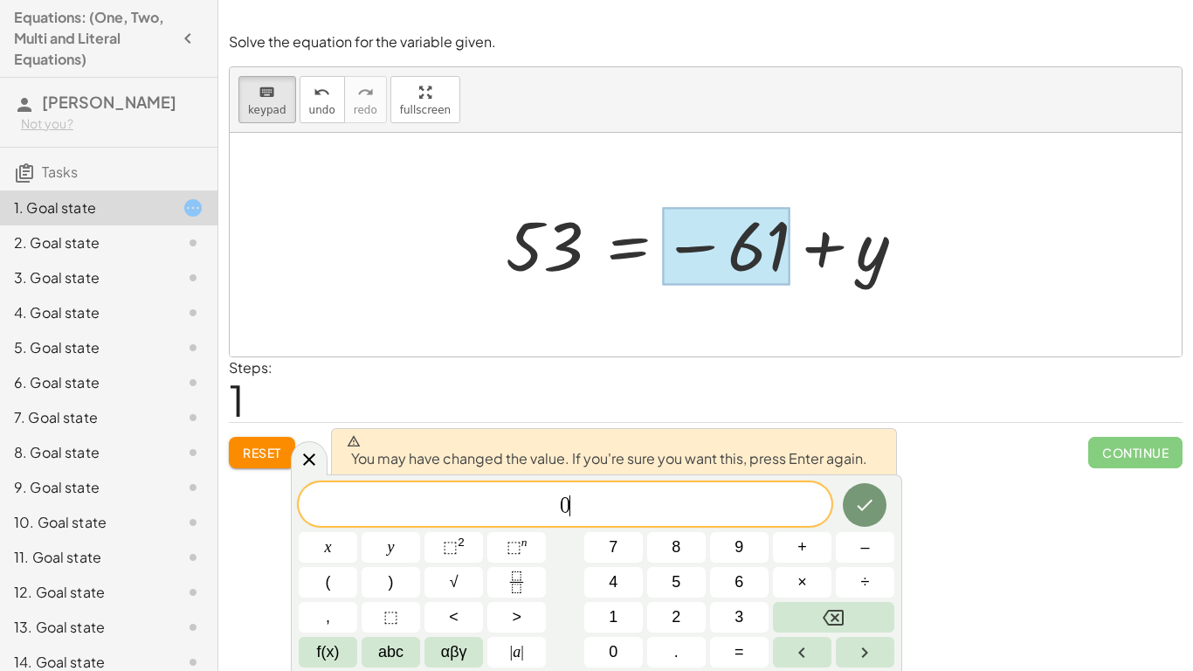
click at [864, 506] on icon "Done" at bounding box center [865, 504] width 16 height 11
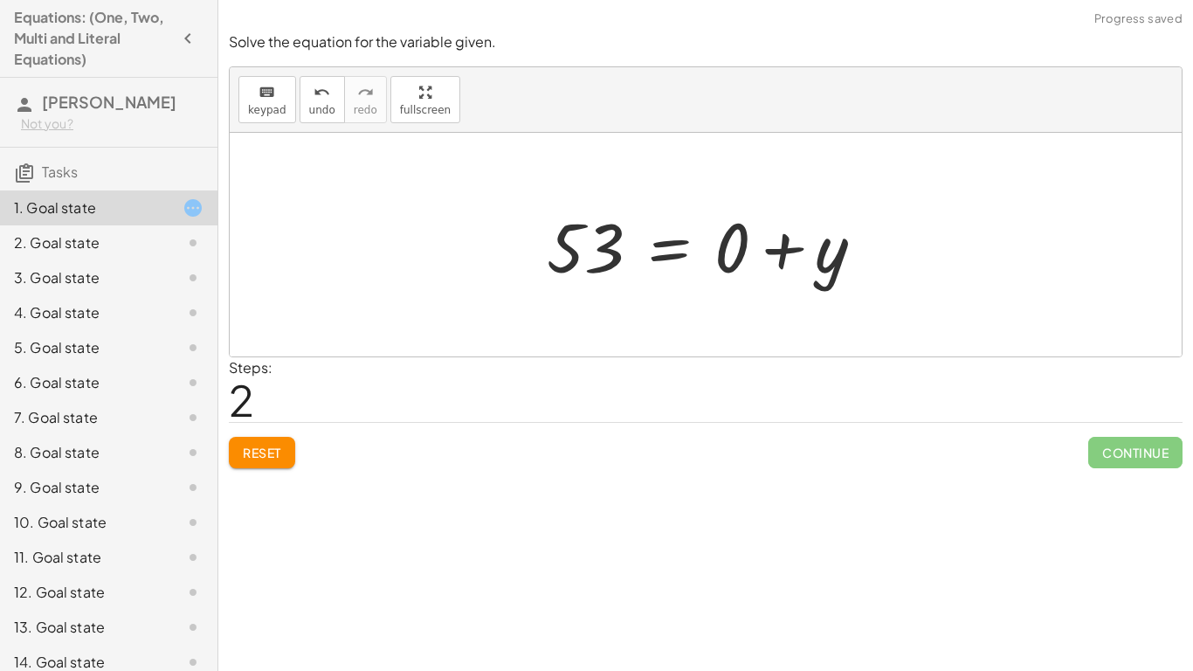
click at [1133, 480] on div "Solve the equation for the variable given. keyboard keypad undo undo redo redo …" at bounding box center [705, 335] width 974 height 671
click at [1153, 450] on span "Continue" at bounding box center [1135, 452] width 94 height 31
click at [1145, 456] on span "Continue" at bounding box center [1135, 452] width 94 height 31
click at [1148, 451] on span "Continue" at bounding box center [1135, 452] width 94 height 31
click at [1159, 448] on span "Continue" at bounding box center [1135, 452] width 94 height 31
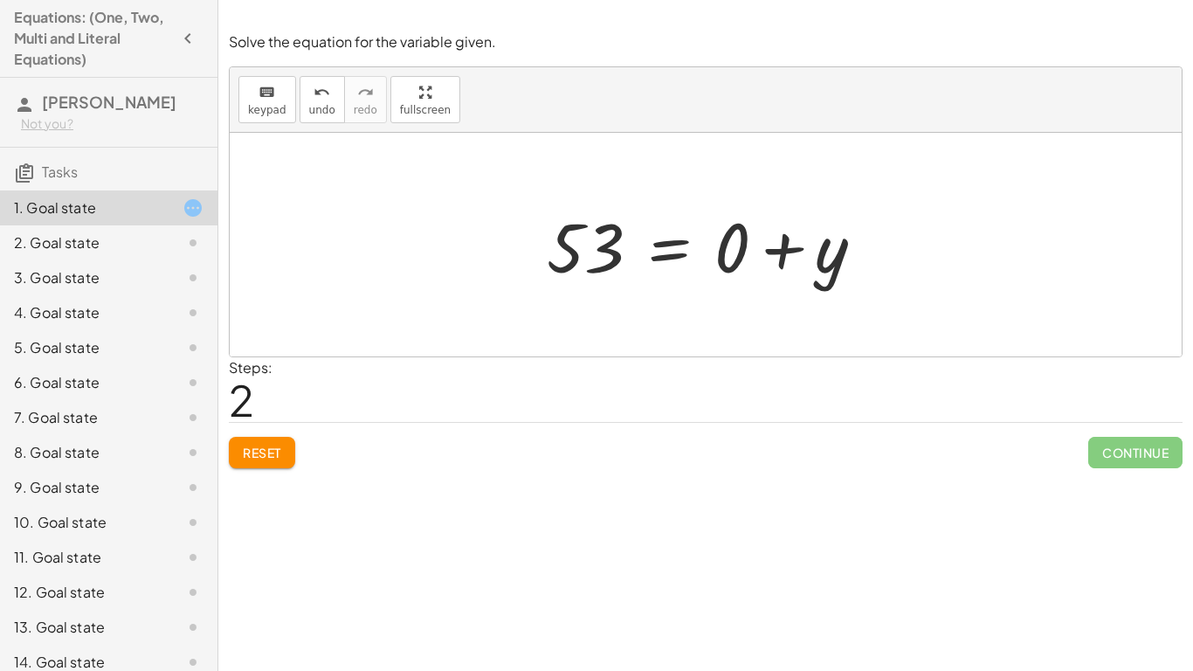
click at [1166, 448] on span "Continue" at bounding box center [1135, 452] width 94 height 31
click at [1046, 499] on div "Solve the equation for the variable given. keyboard keypad undo undo redo redo …" at bounding box center [705, 335] width 974 height 671
click at [1110, 454] on span "Continue" at bounding box center [1135, 452] width 94 height 31
click at [1119, 450] on span "Continue" at bounding box center [1135, 452] width 94 height 31
click at [1114, 458] on span "Continue" at bounding box center [1135, 452] width 94 height 31
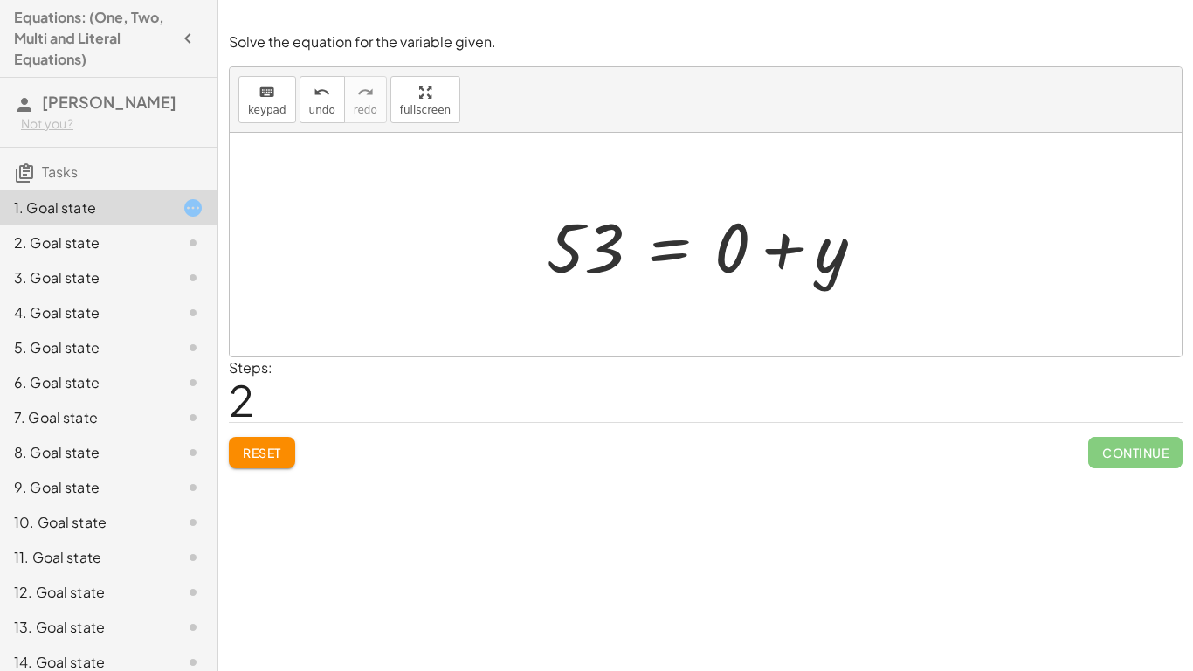
click at [1113, 456] on span "Continue" at bounding box center [1135, 452] width 94 height 31
click at [259, 462] on button "Reset" at bounding box center [262, 452] width 66 height 31
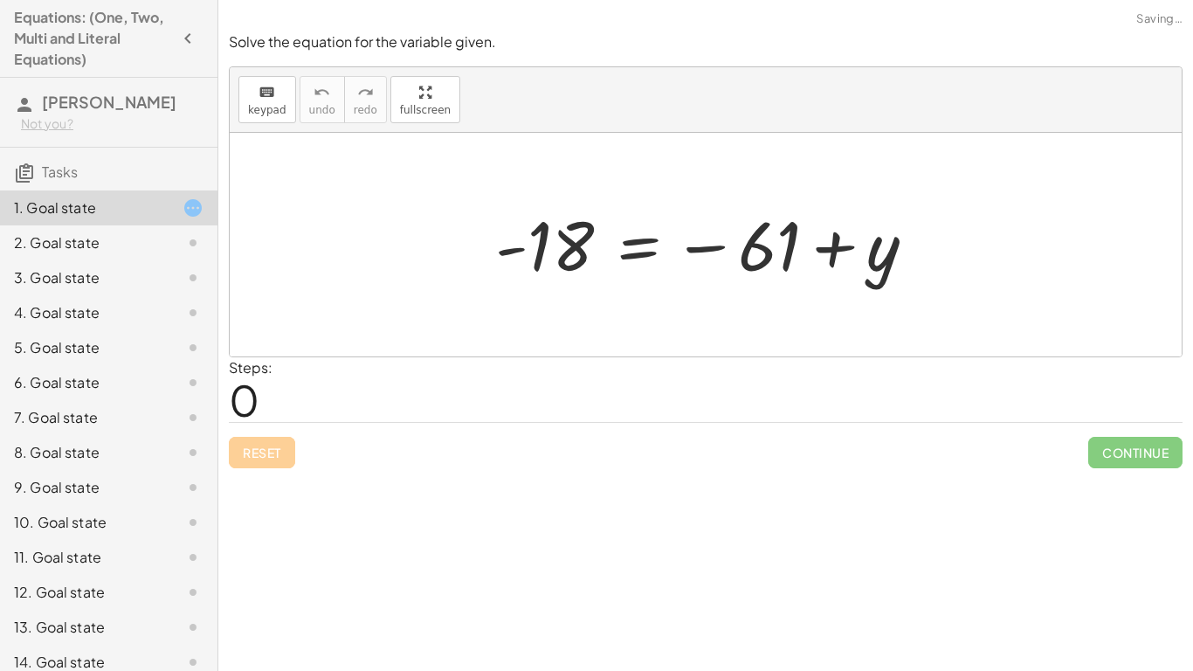
click at [0, 0] on div "Solve the equation for the variable given. keyboard keypad undo undo redo redo …" at bounding box center [0, 0] width 0 height 0
click at [145, 295] on div "2. Goal state" at bounding box center [108, 312] width 217 height 35
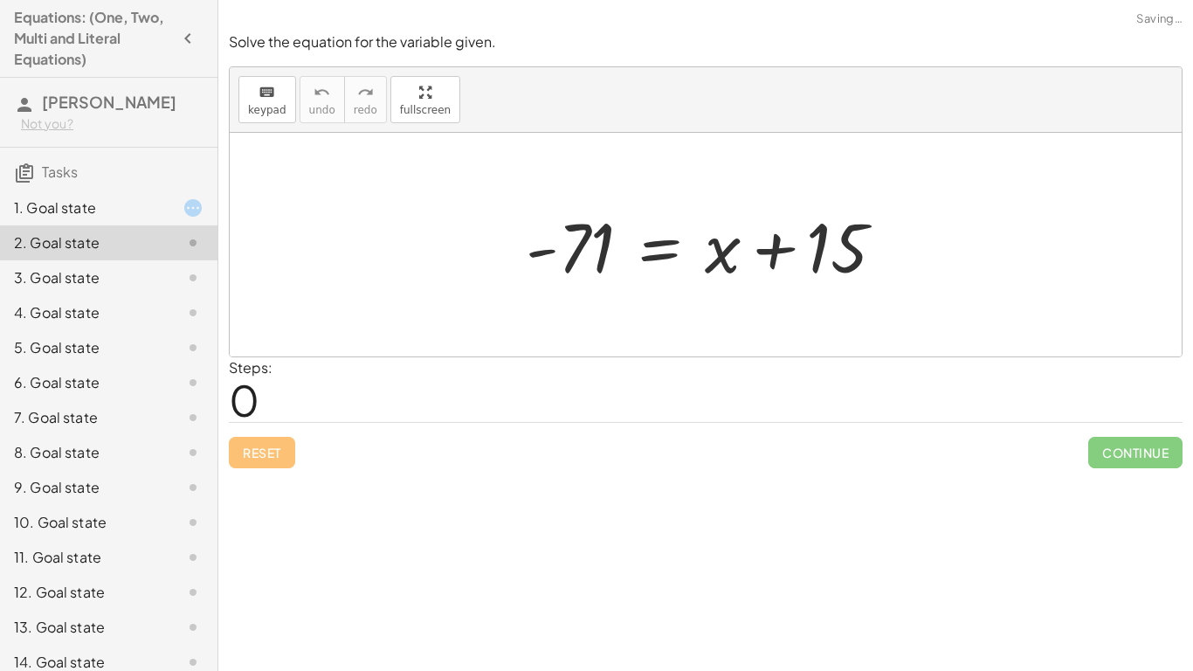
click at [166, 260] on div "1. Goal state" at bounding box center [108, 277] width 217 height 35
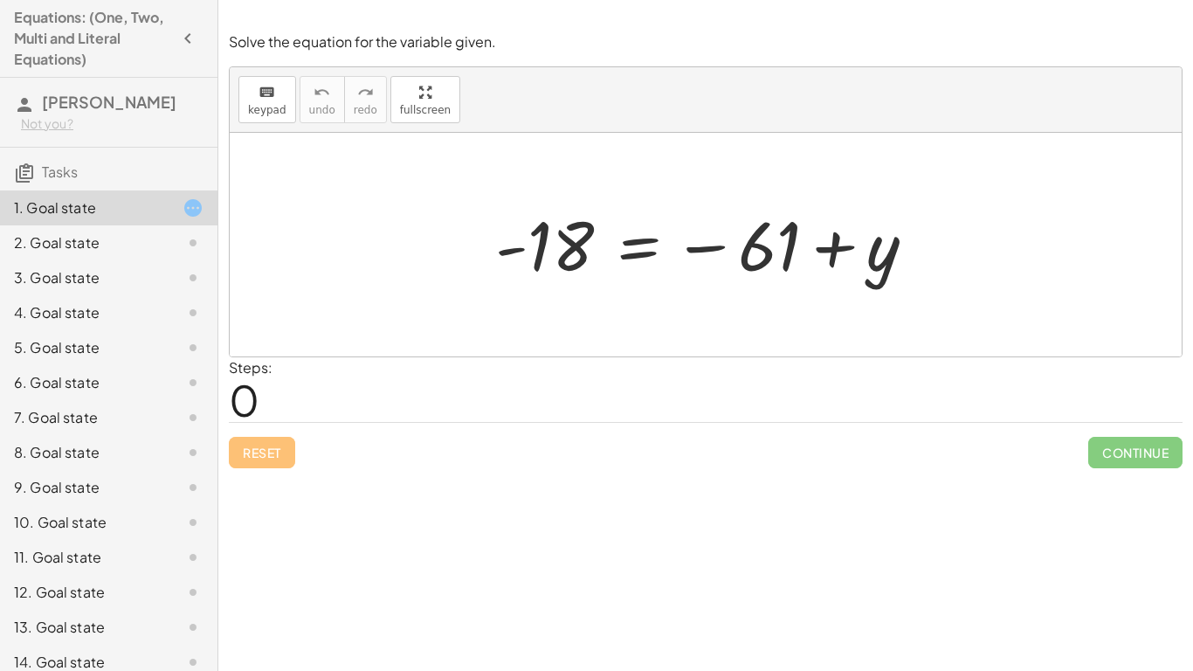
click at [248, 412] on span "0" at bounding box center [244, 399] width 31 height 53
click at [270, 86] on icon "keyboard" at bounding box center [266, 92] width 17 height 21
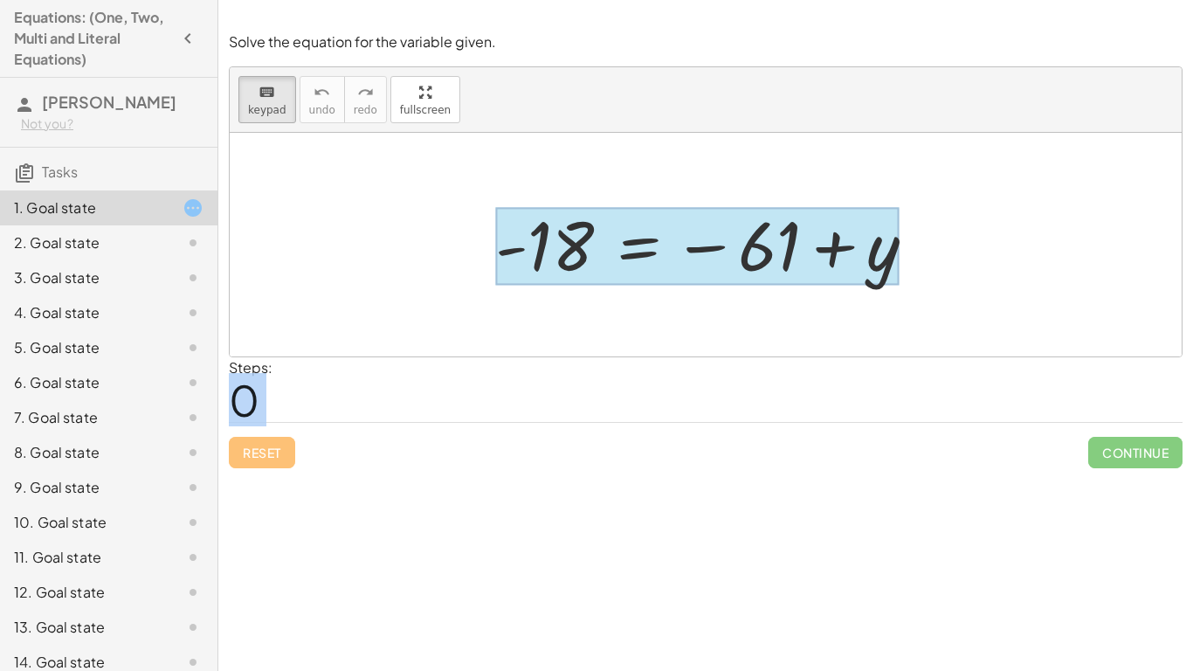
click at [656, 242] on div at bounding box center [696, 247] width 403 height 78
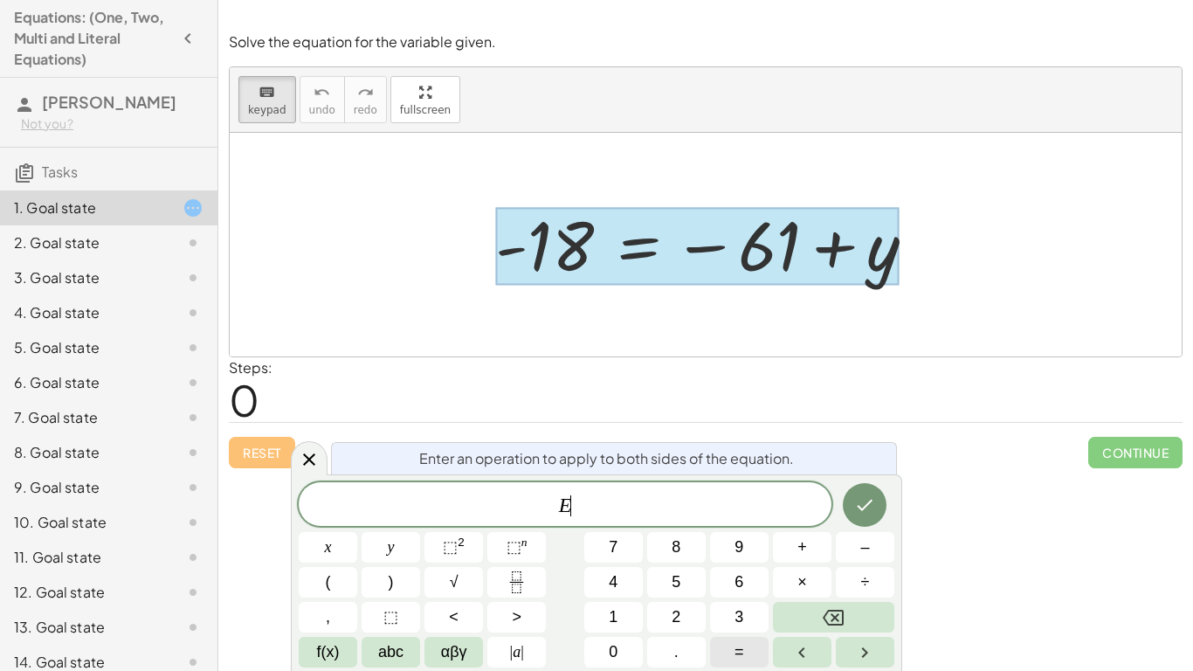
click at [754, 652] on button "=" at bounding box center [739, 652] width 59 height 31
click at [860, 492] on button "Done" at bounding box center [865, 505] width 44 height 44
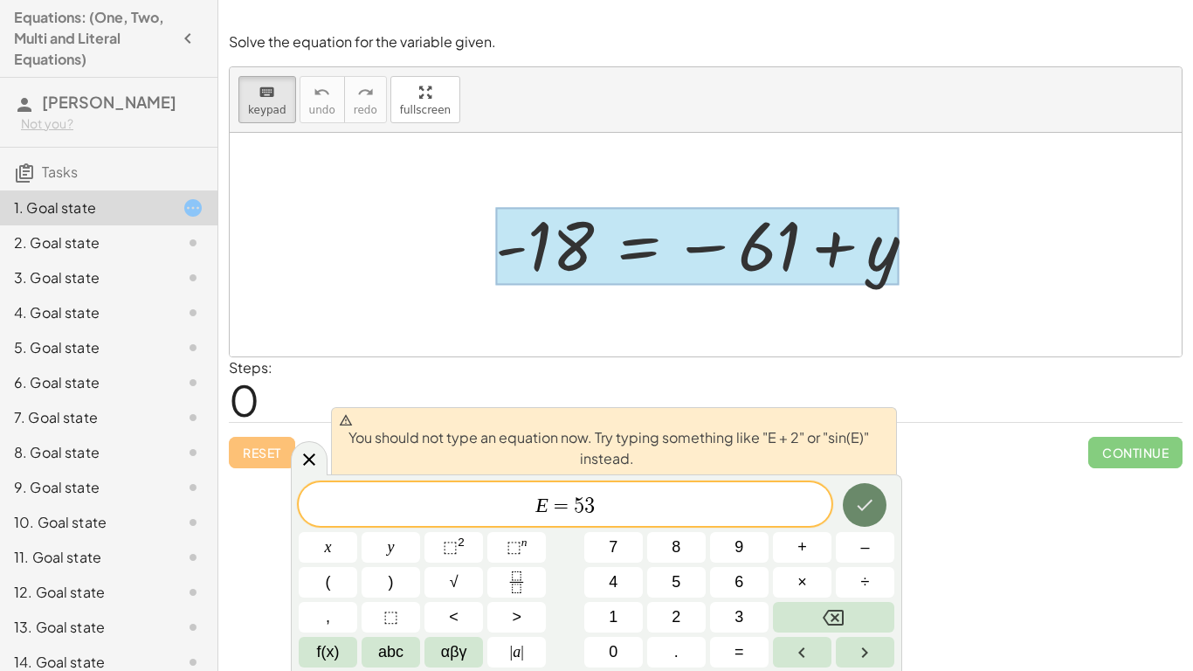
click at [860, 492] on button "Done" at bounding box center [865, 505] width 44 height 44
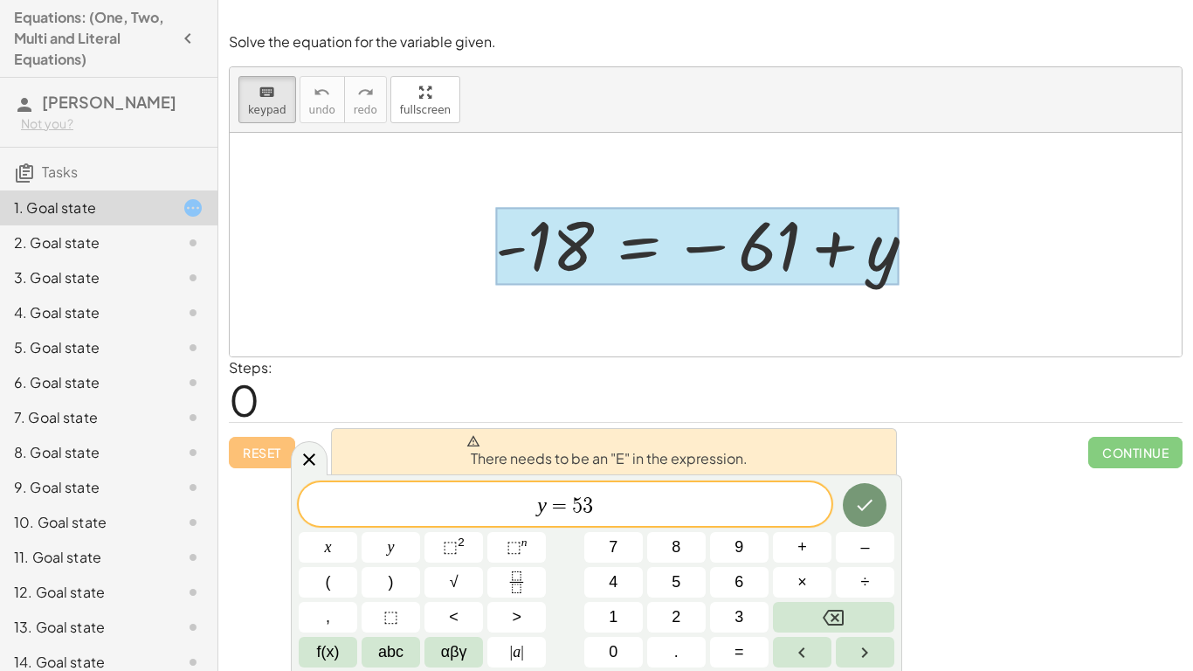
click at [527, 514] on span "y = 5 3 ​" at bounding box center [565, 505] width 533 height 24
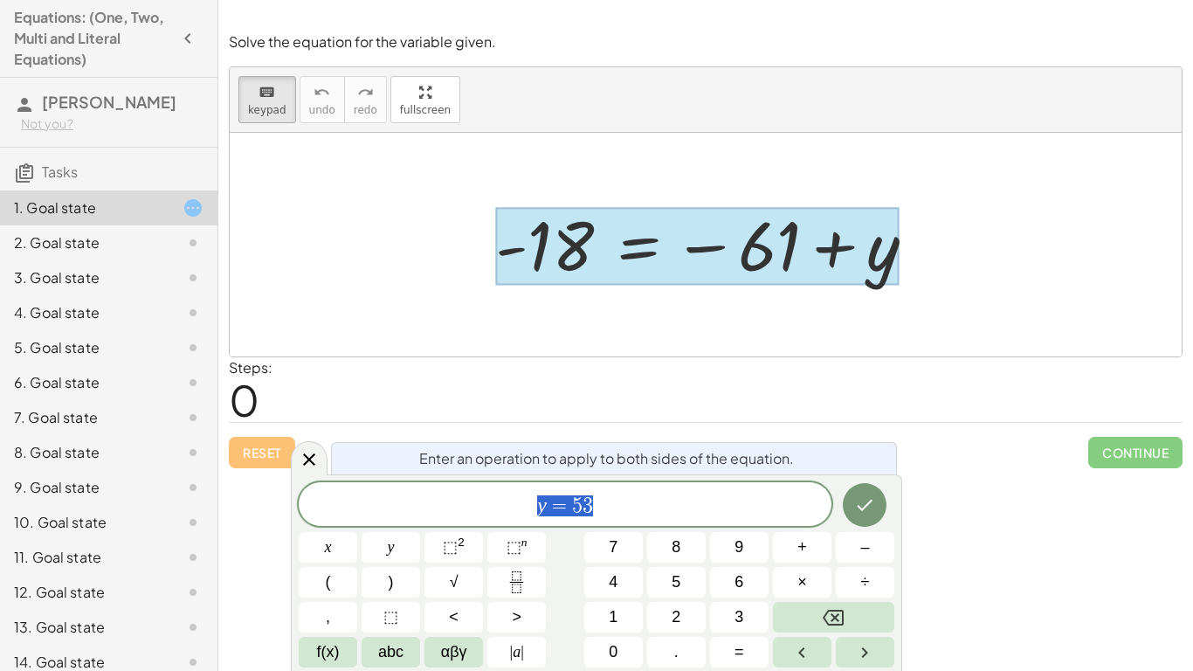
drag, startPoint x: 590, startPoint y: 507, endPoint x: 338, endPoint y: 485, distance: 253.3
click at [312, 454] on icon at bounding box center [309, 458] width 21 height 21
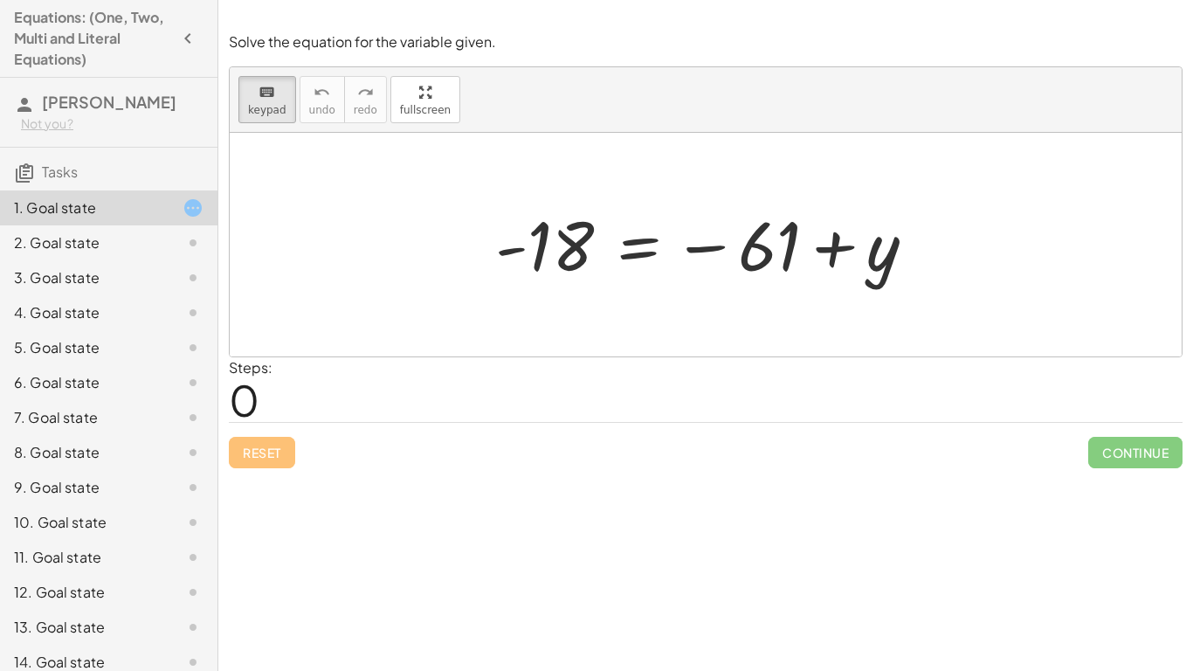
click at [140, 233] on div "2. Goal state" at bounding box center [84, 242] width 141 height 21
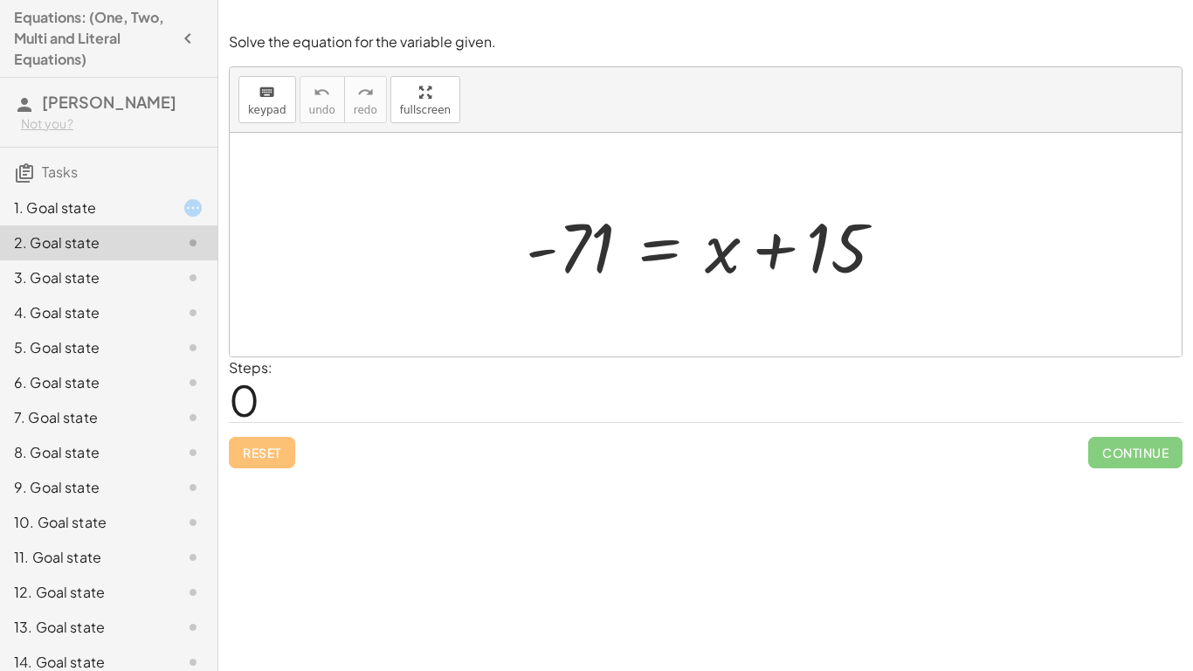
click at [121, 212] on div "1. Goal state" at bounding box center [84, 207] width 141 height 21
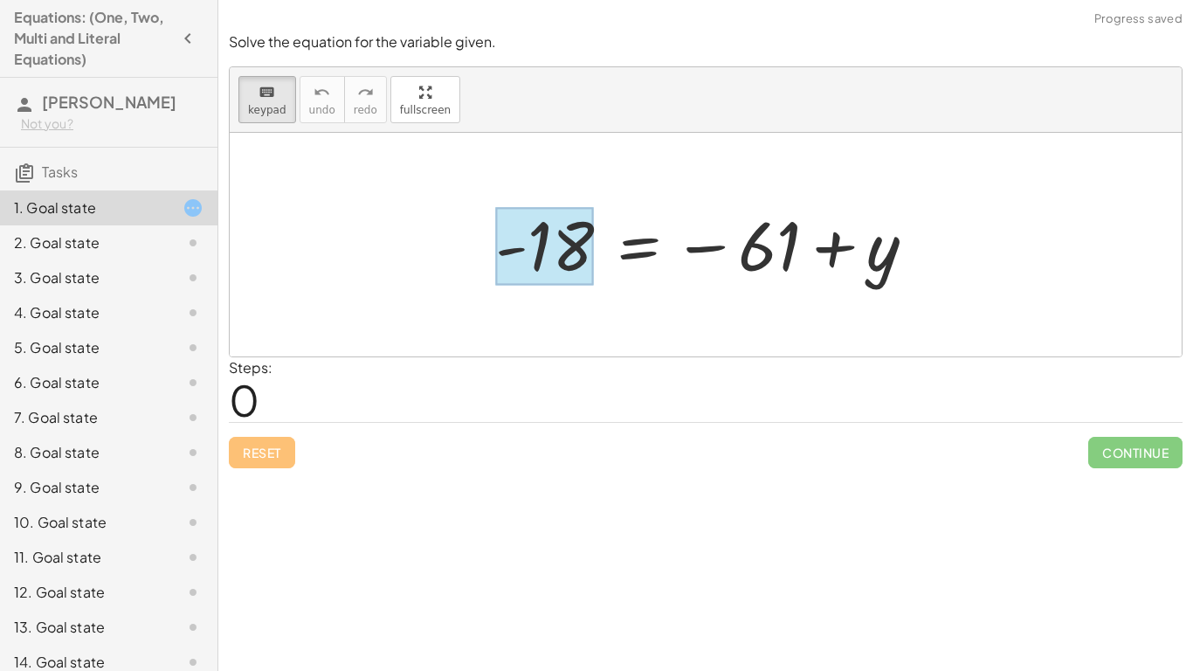
click at [561, 265] on div at bounding box center [544, 247] width 99 height 78
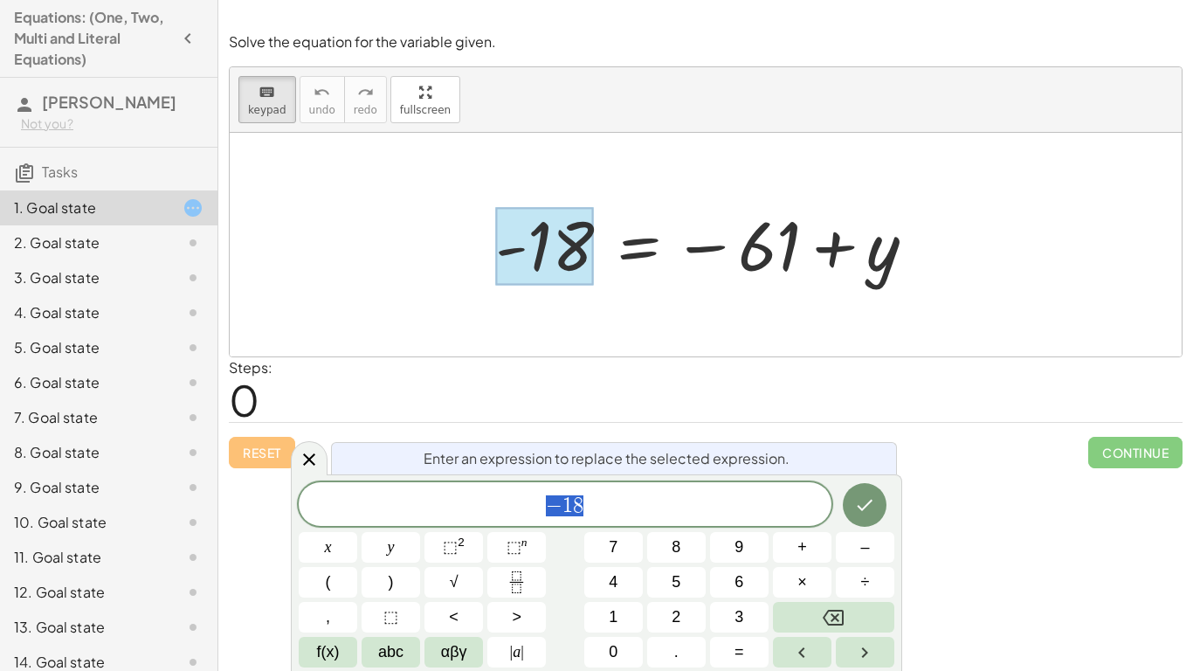
click at [599, 511] on span "− 1 8" at bounding box center [565, 505] width 533 height 24
click at [634, 514] on span "− 1 8 z" at bounding box center [565, 505] width 533 height 24
click at [850, 499] on button "Done" at bounding box center [865, 505] width 44 height 44
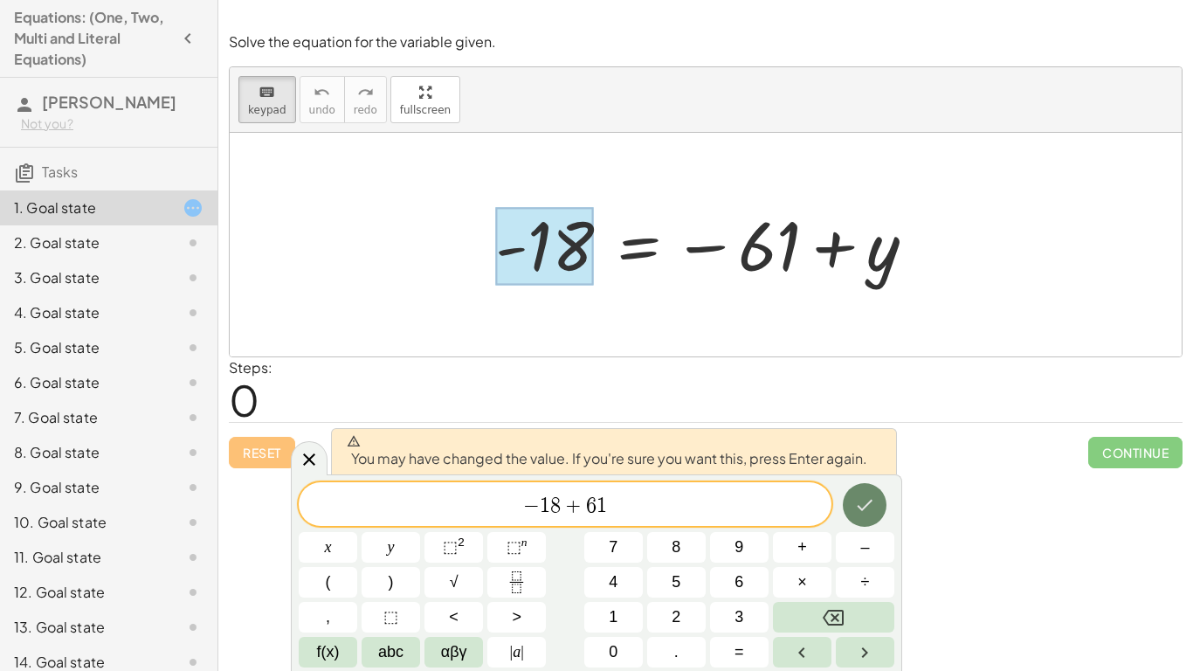
click at [857, 506] on icon "Done" at bounding box center [864, 504] width 21 height 21
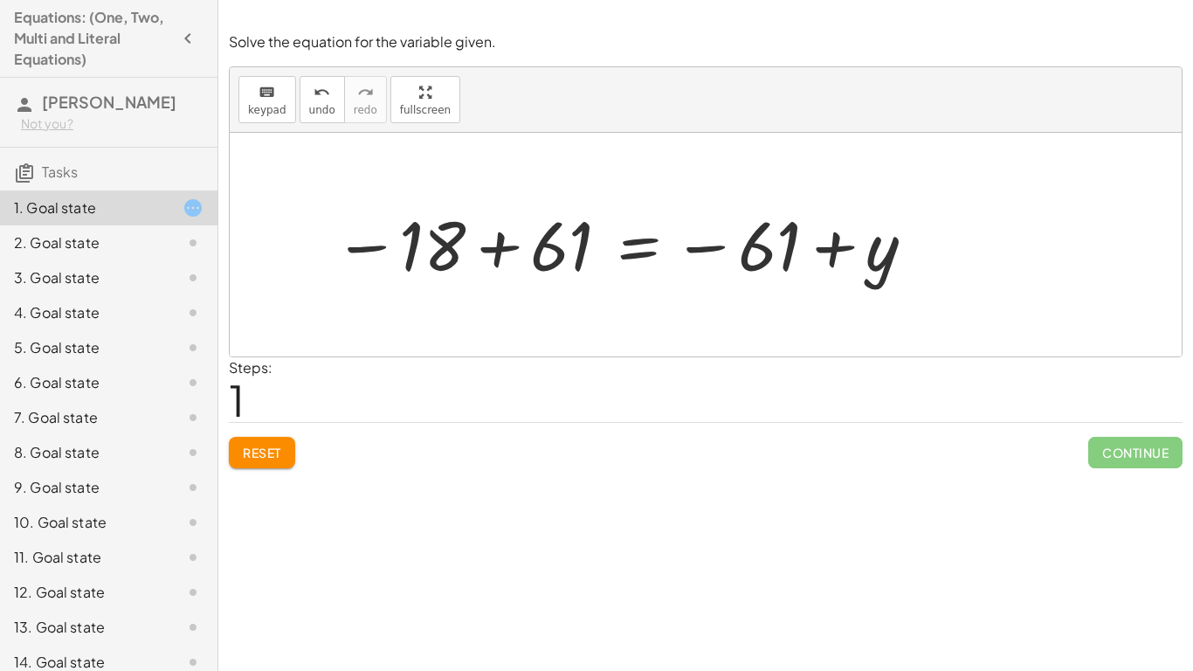
click at [790, 241] on div at bounding box center [626, 245] width 602 height 86
click at [274, 93] on div "keyboard" at bounding box center [267, 91] width 38 height 21
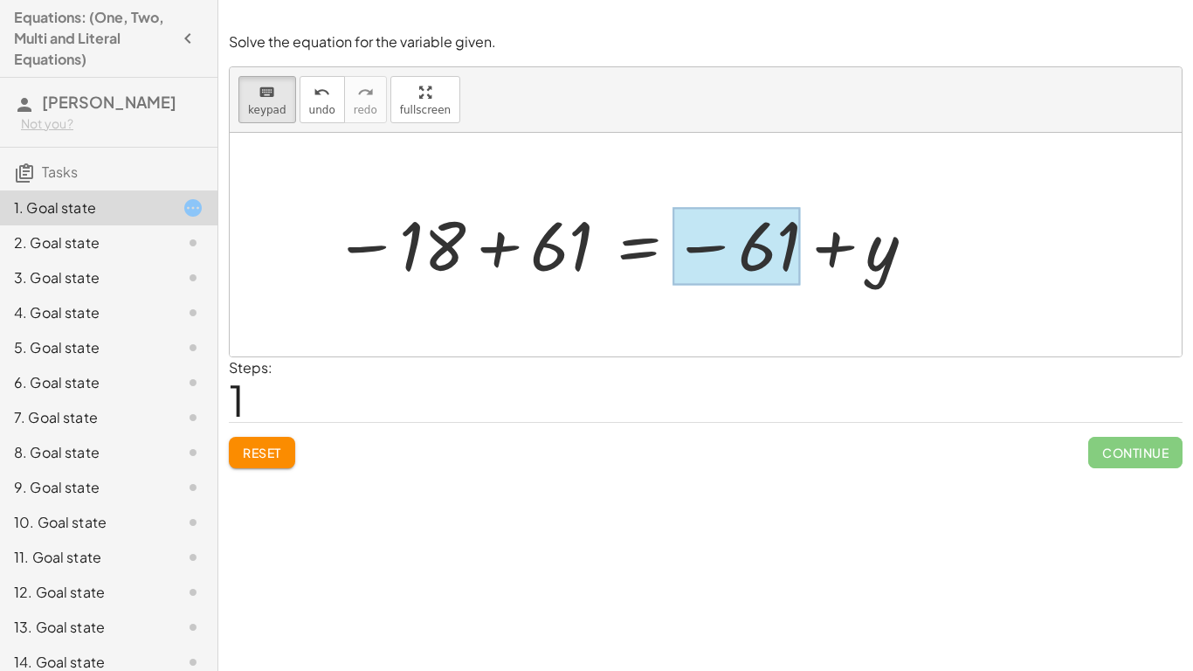
click at [746, 249] on div at bounding box center [736, 247] width 128 height 78
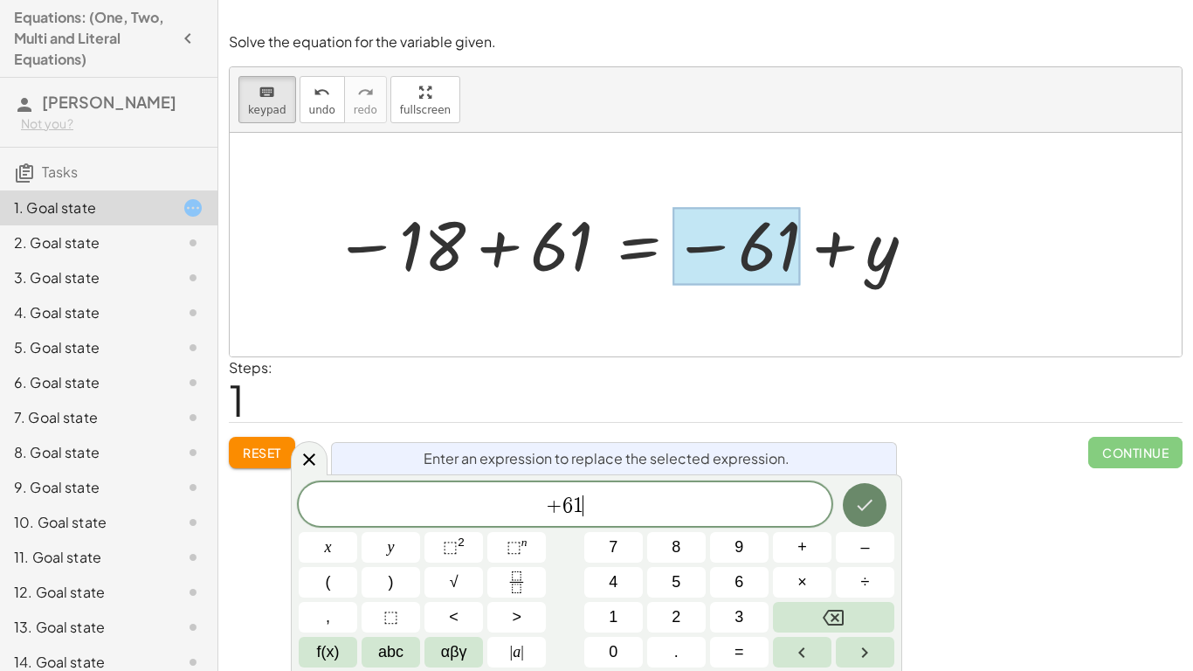
click at [863, 488] on button "Done" at bounding box center [865, 505] width 44 height 44
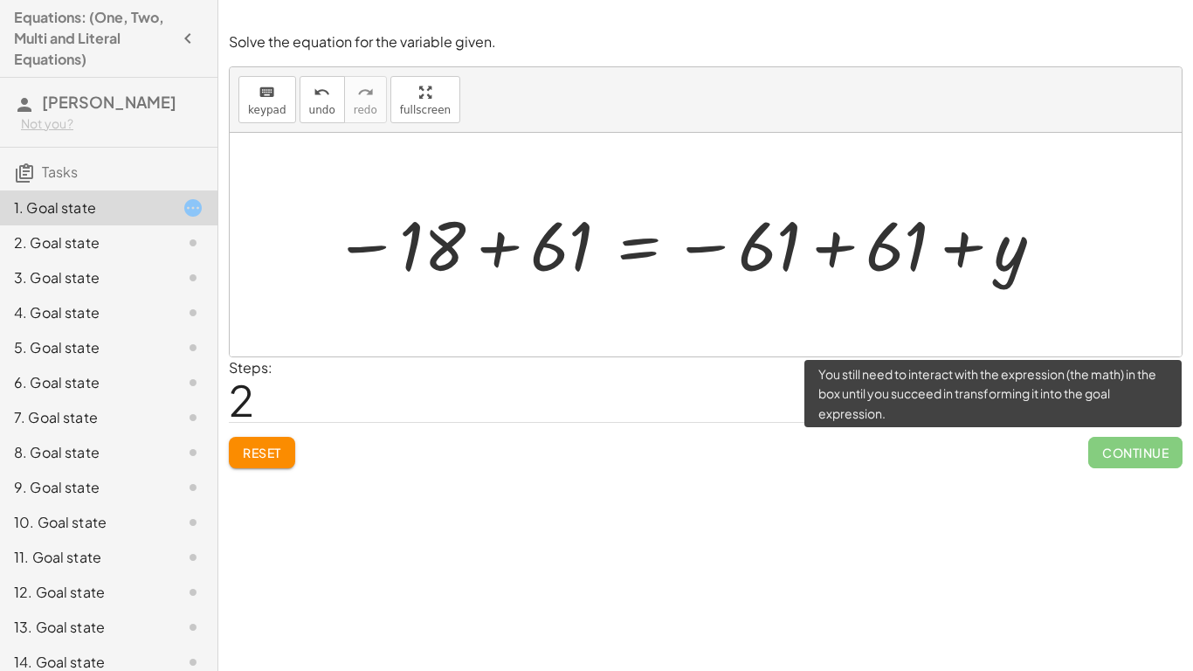
click at [1123, 456] on span "Continue" at bounding box center [1135, 452] width 94 height 31
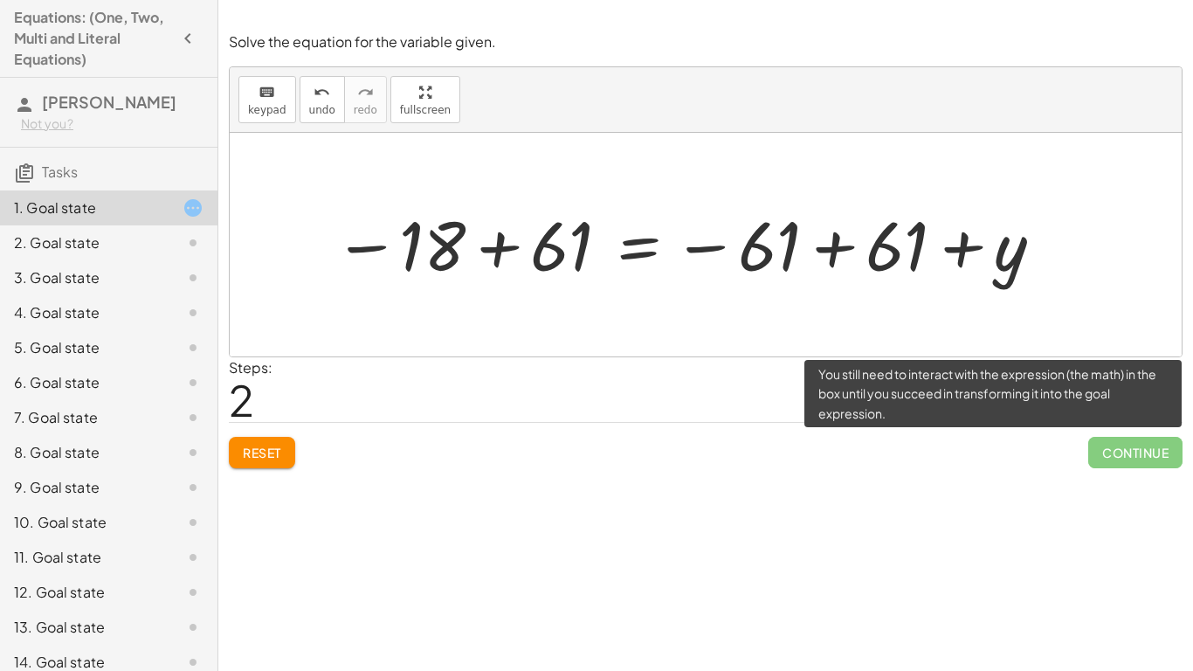
click at [1123, 456] on span "Continue" at bounding box center [1135, 452] width 94 height 31
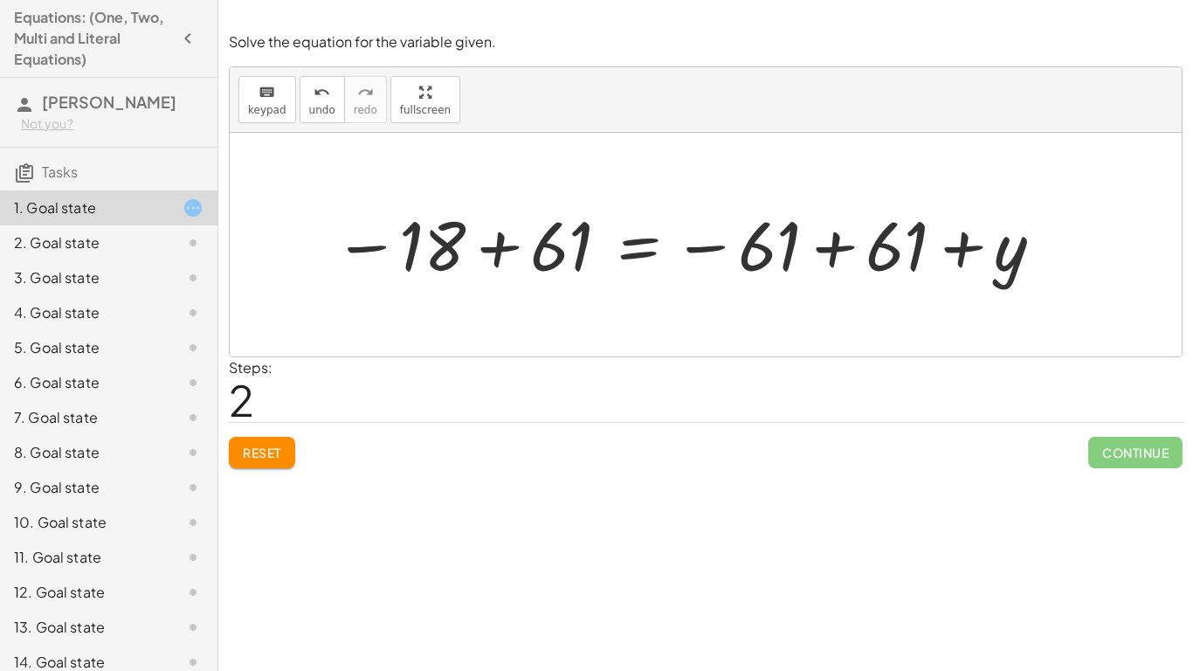
click at [275, 457] on span "Reset" at bounding box center [262, 452] width 38 height 16
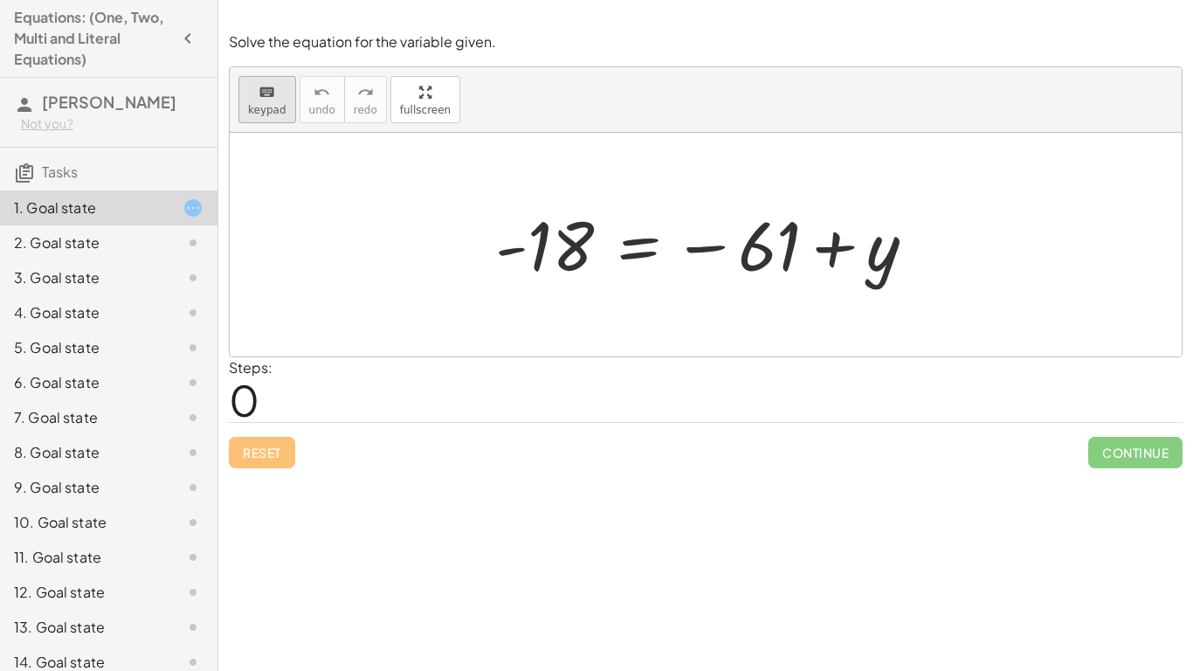
click at [269, 87] on icon "keyboard" at bounding box center [266, 92] width 17 height 21
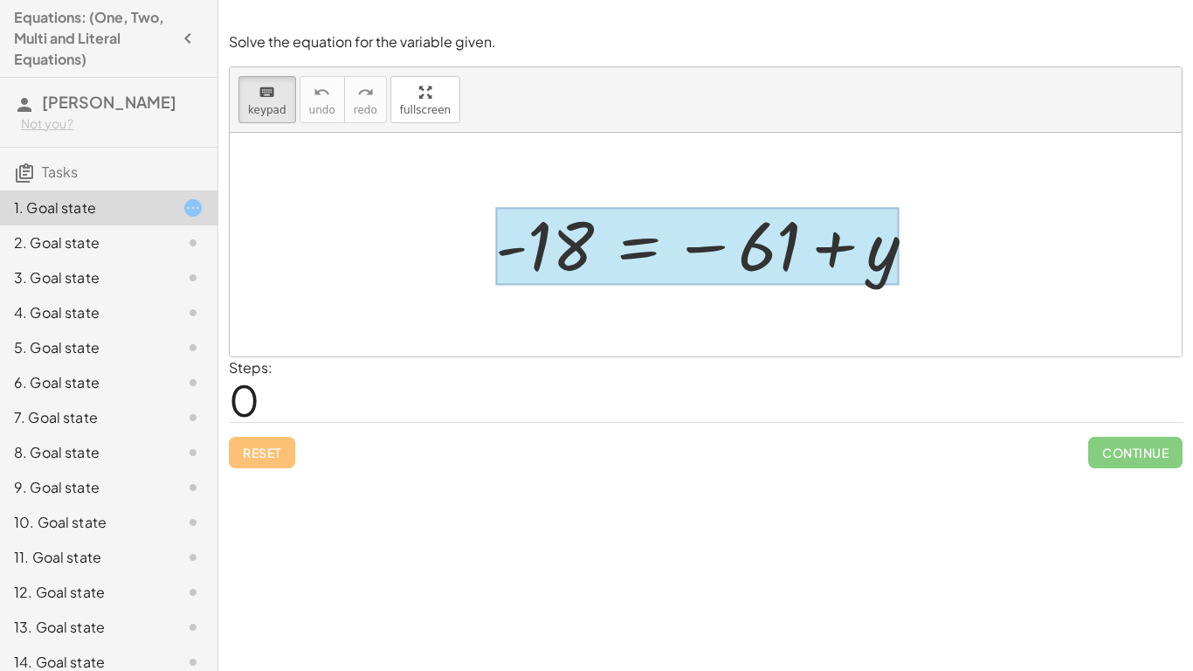
click at [676, 225] on div at bounding box center [696, 247] width 403 height 78
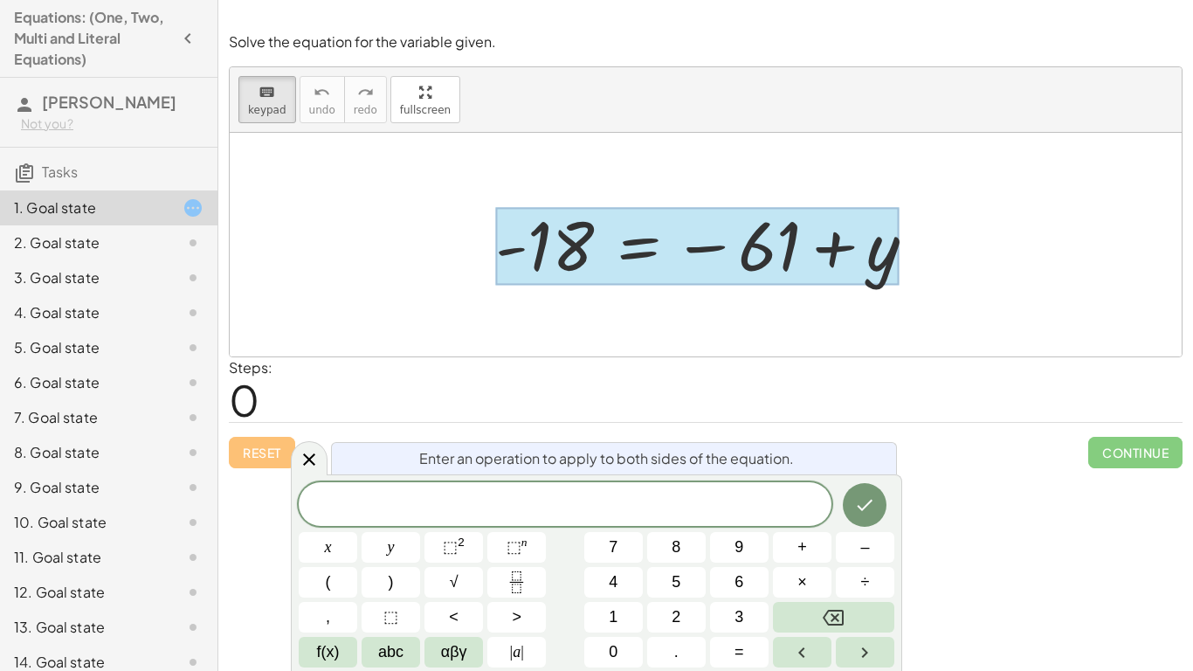
click at [100, 295] on div "2. Goal state" at bounding box center [108, 312] width 217 height 35
